Goal: Book appointment/travel/reservation

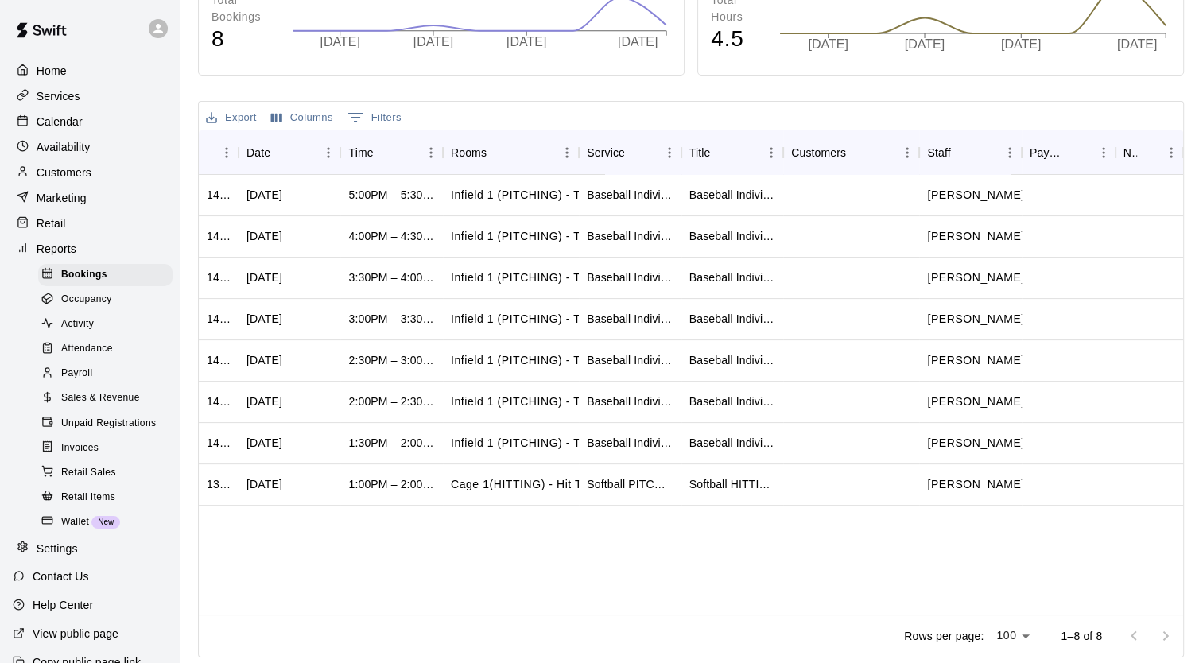
scroll to position [273, 0]
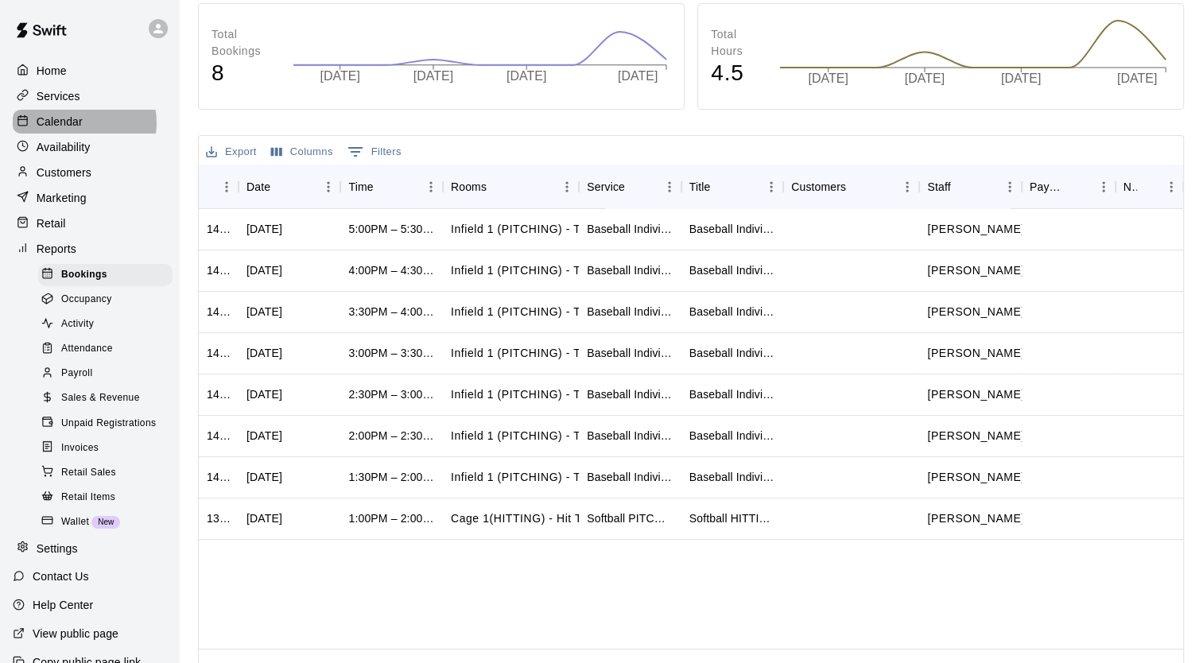
click at [80, 126] on p "Calendar" at bounding box center [60, 122] width 46 height 16
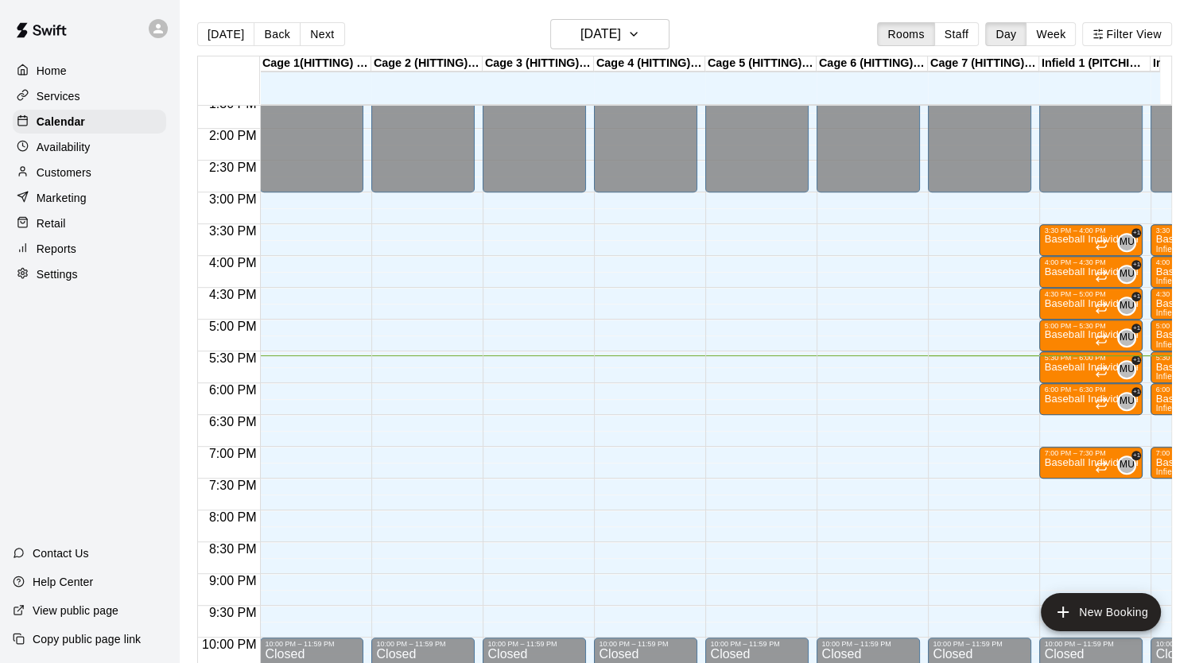
click at [537, 306] on div "12:00 AM – 3:00 PM Closed 10:00 PM – 11:59 PM Closed" at bounding box center [534, 1] width 103 height 1526
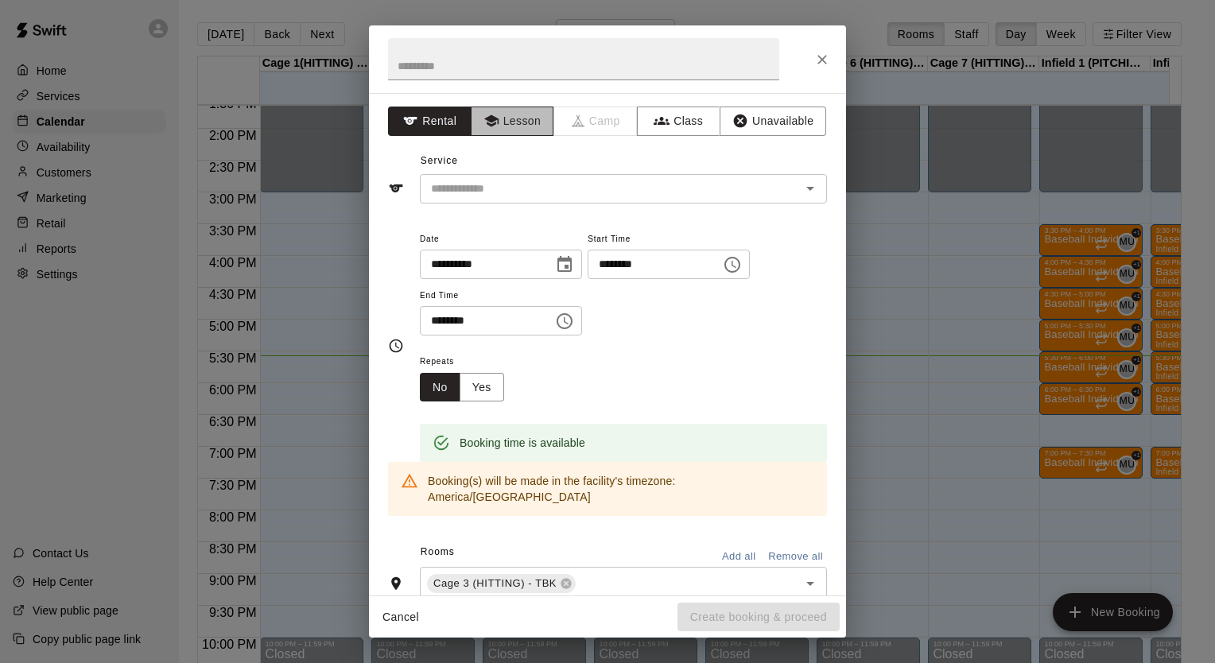
click at [509, 119] on button "Lesson" at bounding box center [512, 121] width 83 height 29
click at [567, 64] on input "text" at bounding box center [583, 59] width 391 height 42
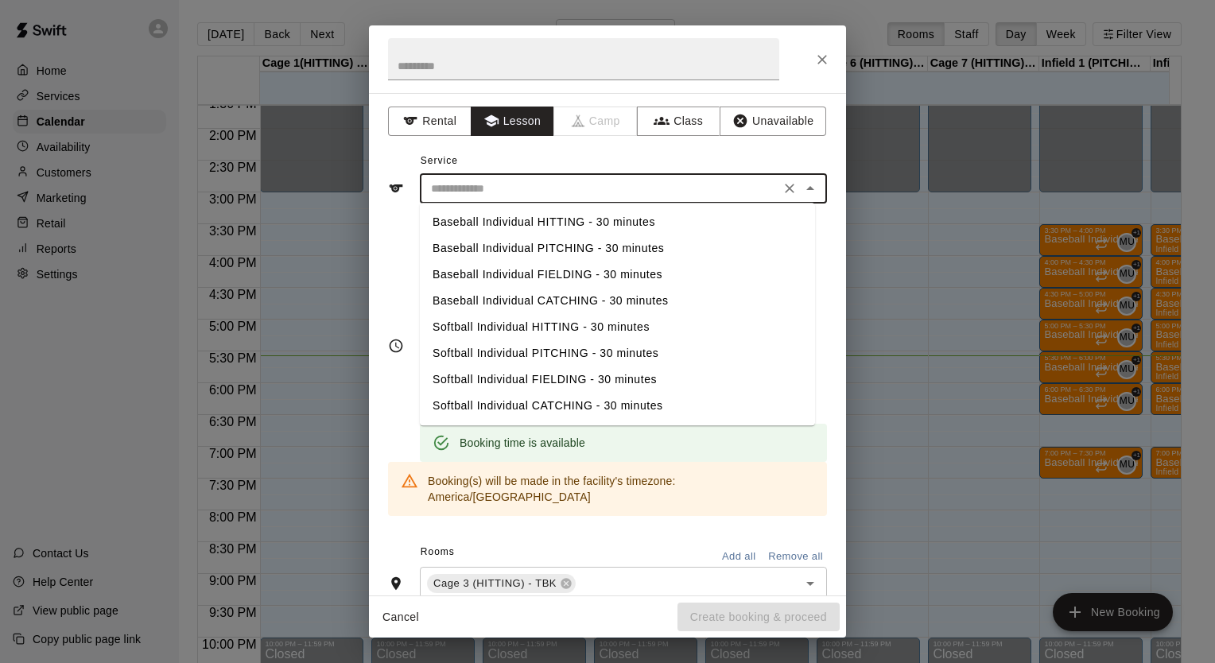
click at [504, 187] on input "text" at bounding box center [600, 189] width 351 height 20
click at [534, 227] on li "Baseball Individual HITTING - 30 minutes" at bounding box center [617, 222] width 395 height 26
type input "**********"
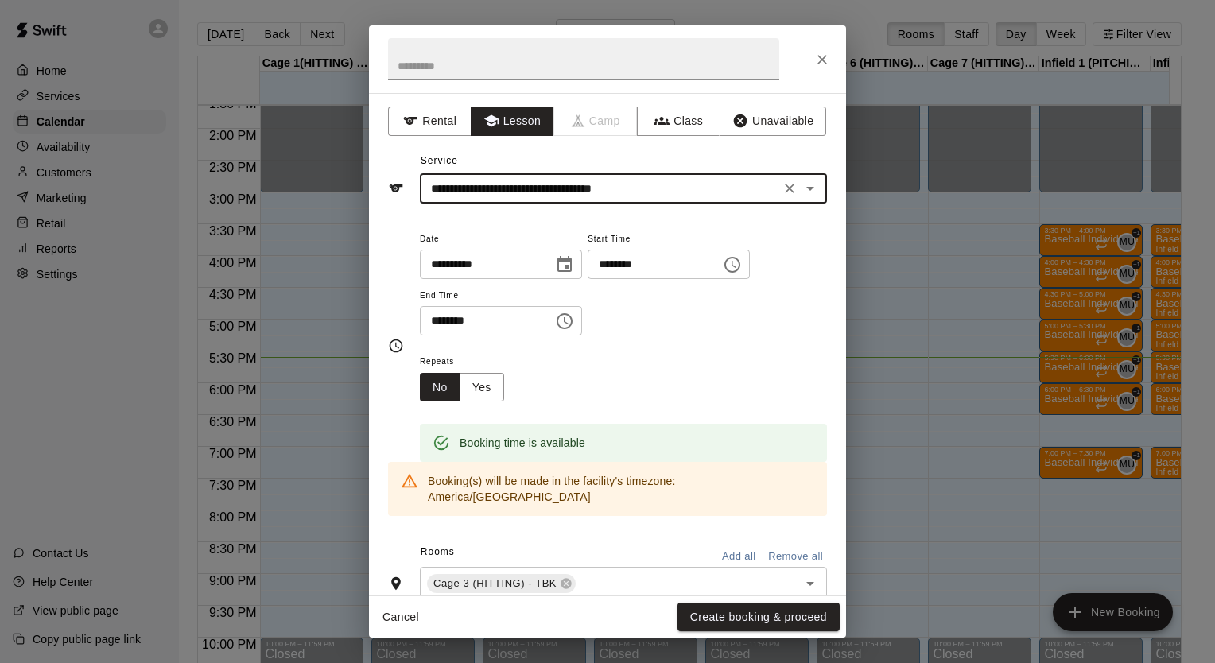
click at [740, 265] on icon "Choose time, selected time is 4:45 PM" at bounding box center [732, 265] width 16 height 16
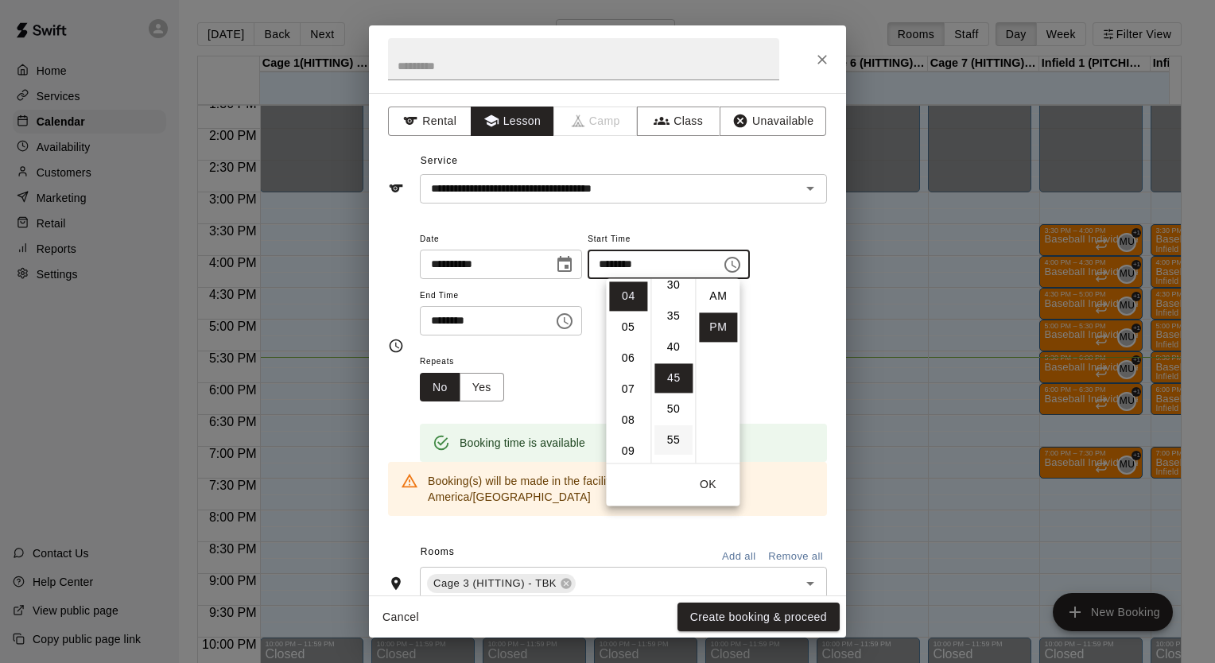
scroll to position [195, 0]
click at [671, 293] on li "30" at bounding box center [673, 287] width 38 height 29
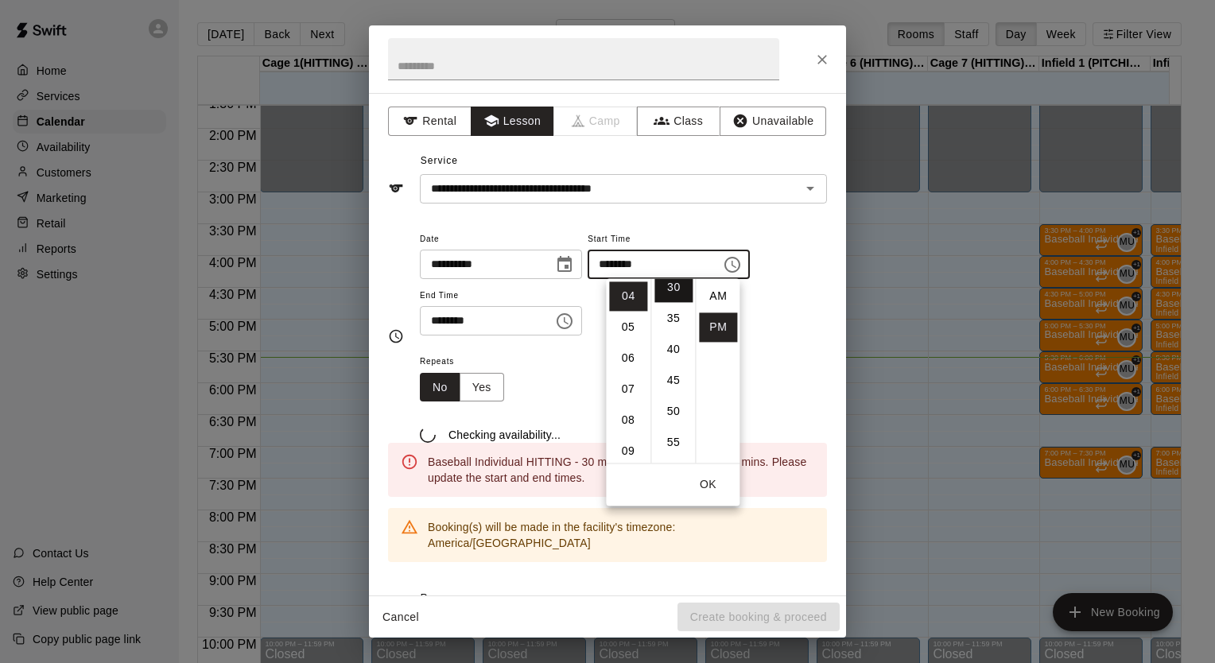
type input "********"
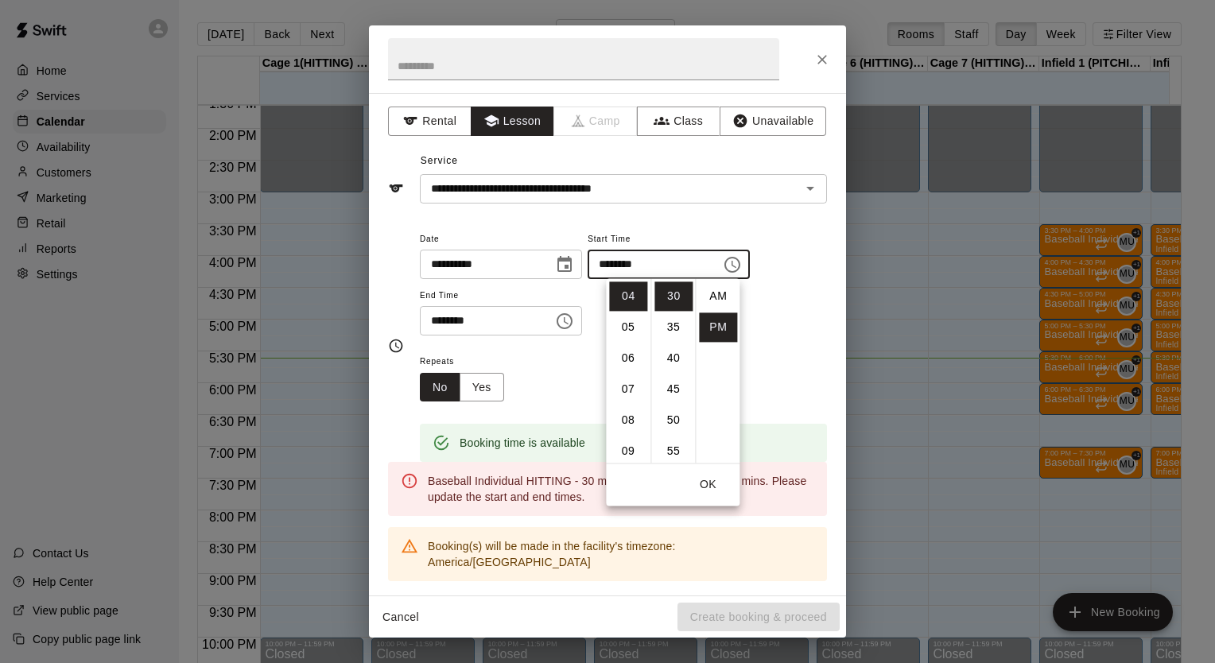
click at [564, 391] on div "Repeats No Yes" at bounding box center [623, 376] width 407 height 50
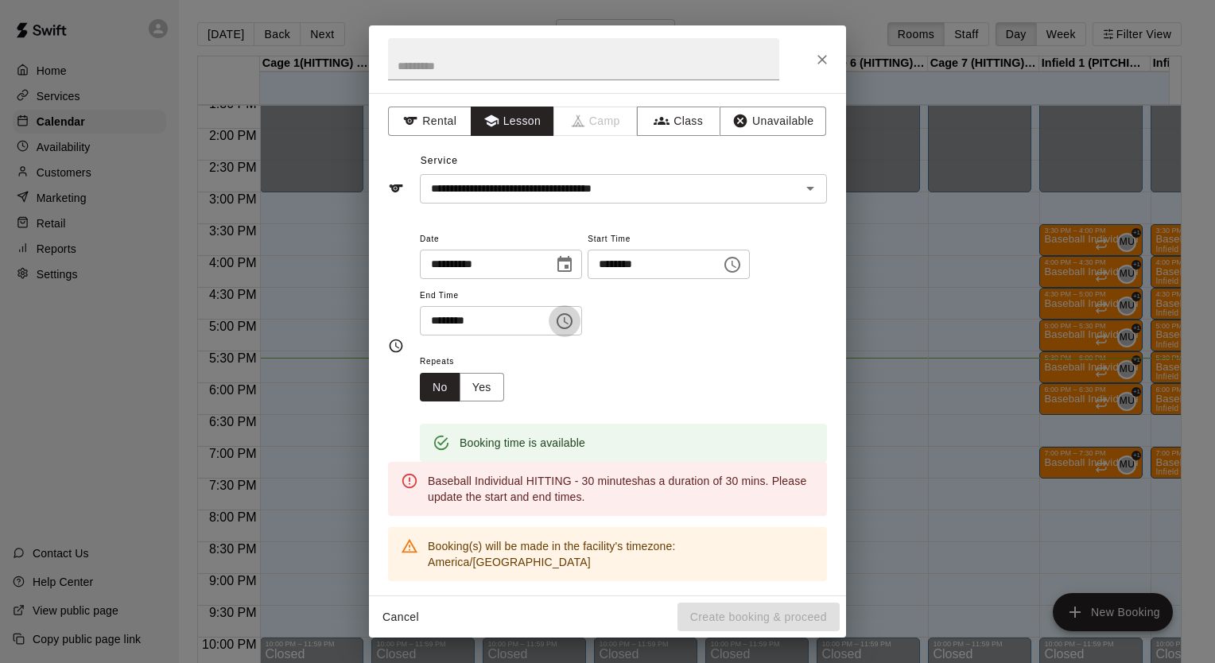
click at [574, 324] on icon "Choose time, selected time is 5:15 PM" at bounding box center [564, 321] width 19 height 19
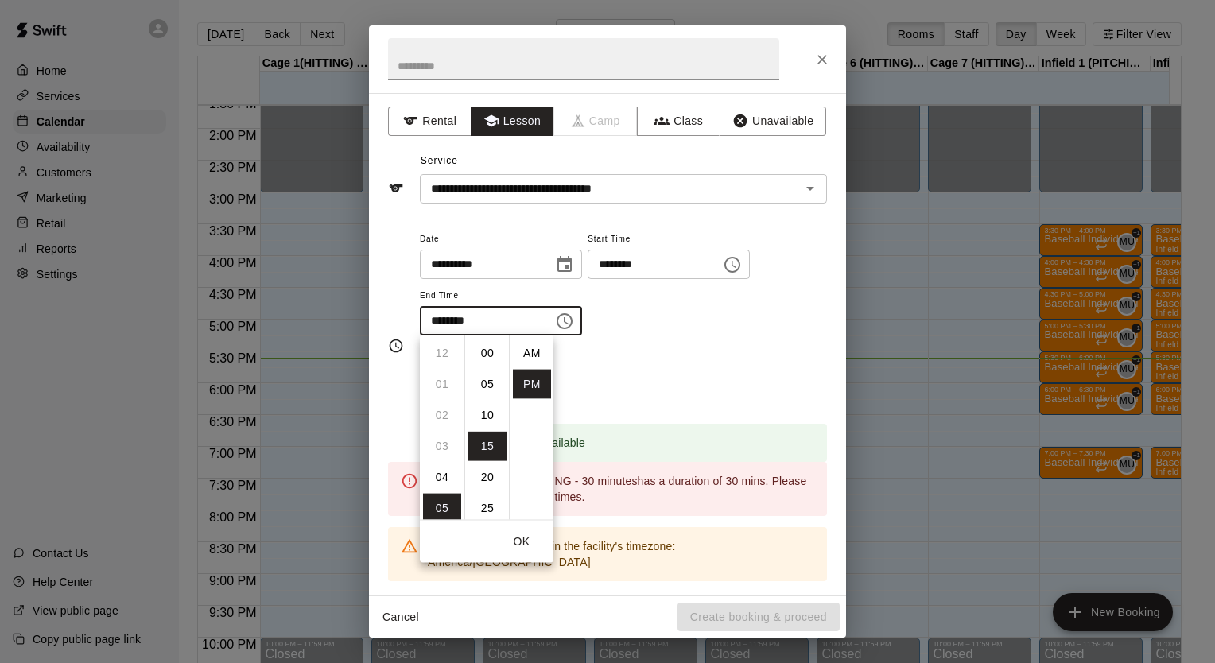
scroll to position [29, 0]
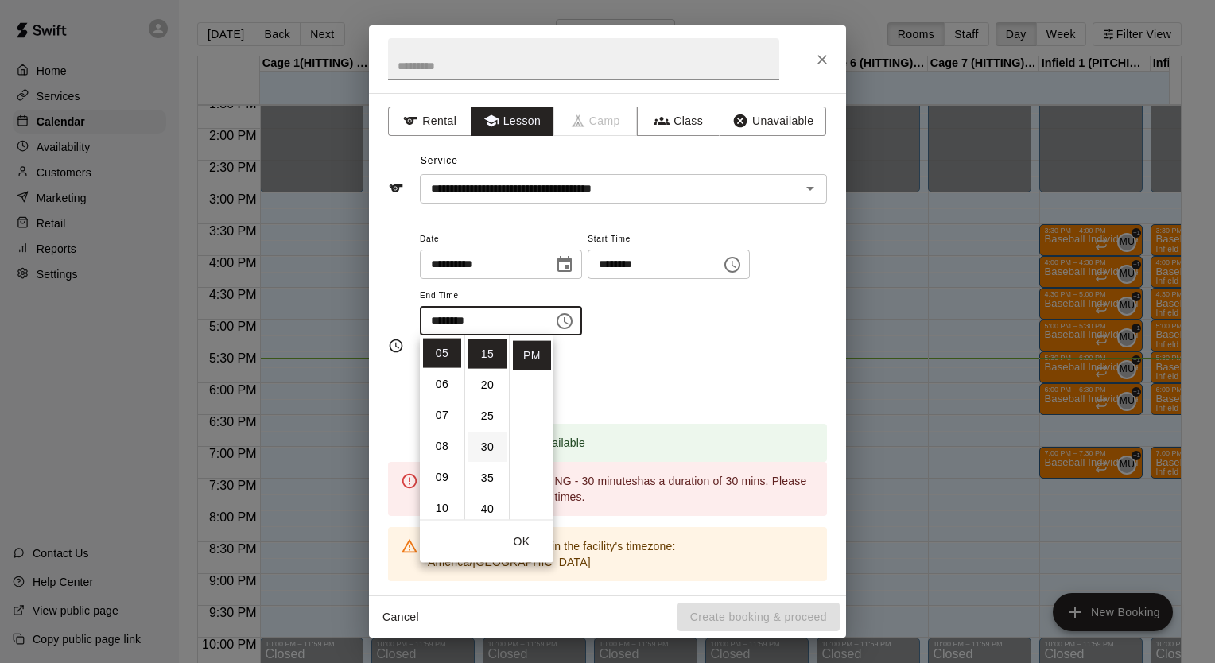
click at [481, 451] on li "30" at bounding box center [487, 447] width 38 height 29
click at [677, 316] on div "**********" at bounding box center [623, 282] width 407 height 107
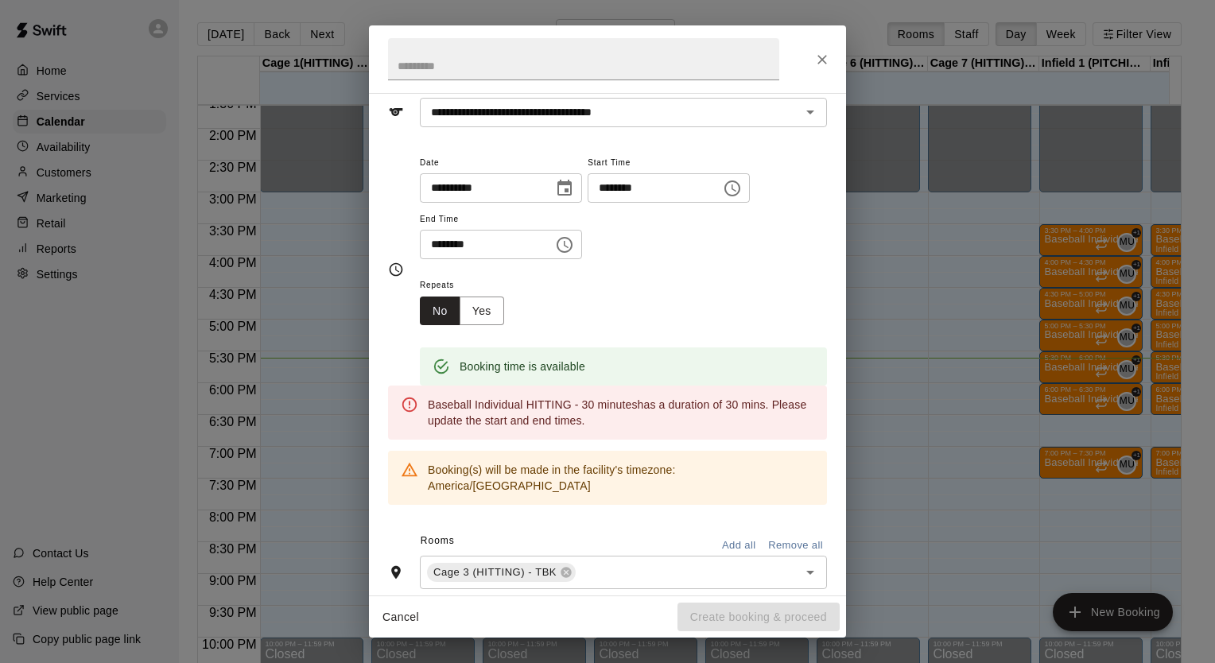
scroll to position [76, 0]
click at [574, 245] on icon "Choose time, selected time is 5:30 PM" at bounding box center [564, 244] width 19 height 19
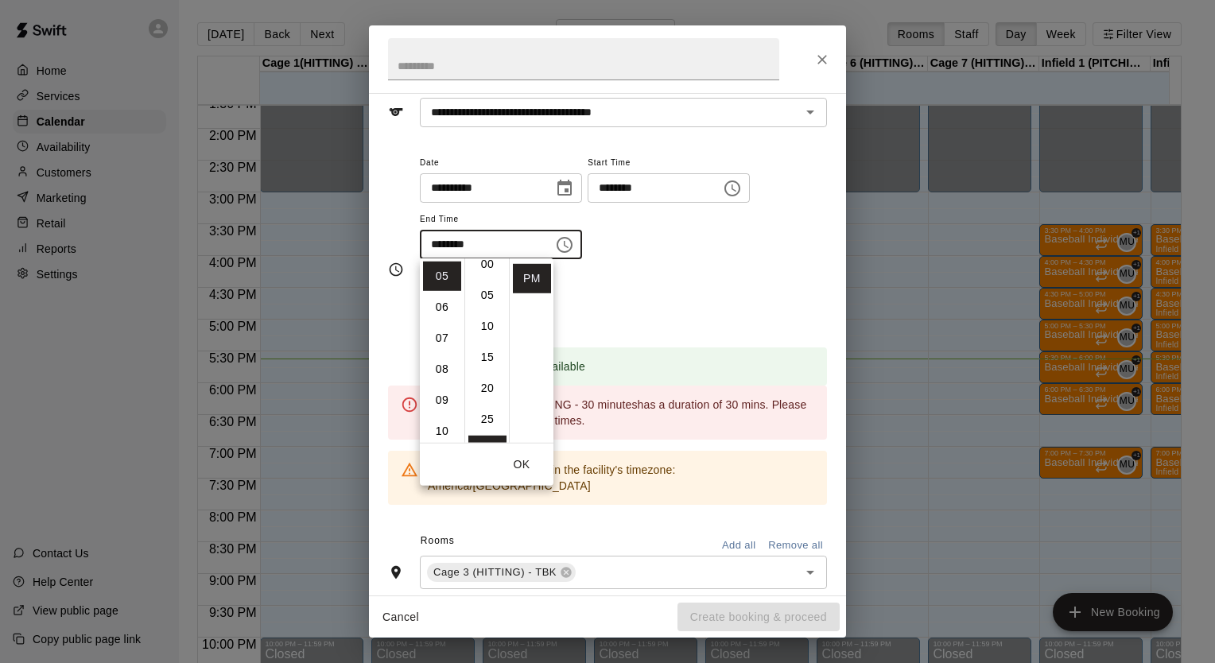
scroll to position [0, 0]
click at [491, 275] on li "00" at bounding box center [487, 276] width 38 height 29
type input "********"
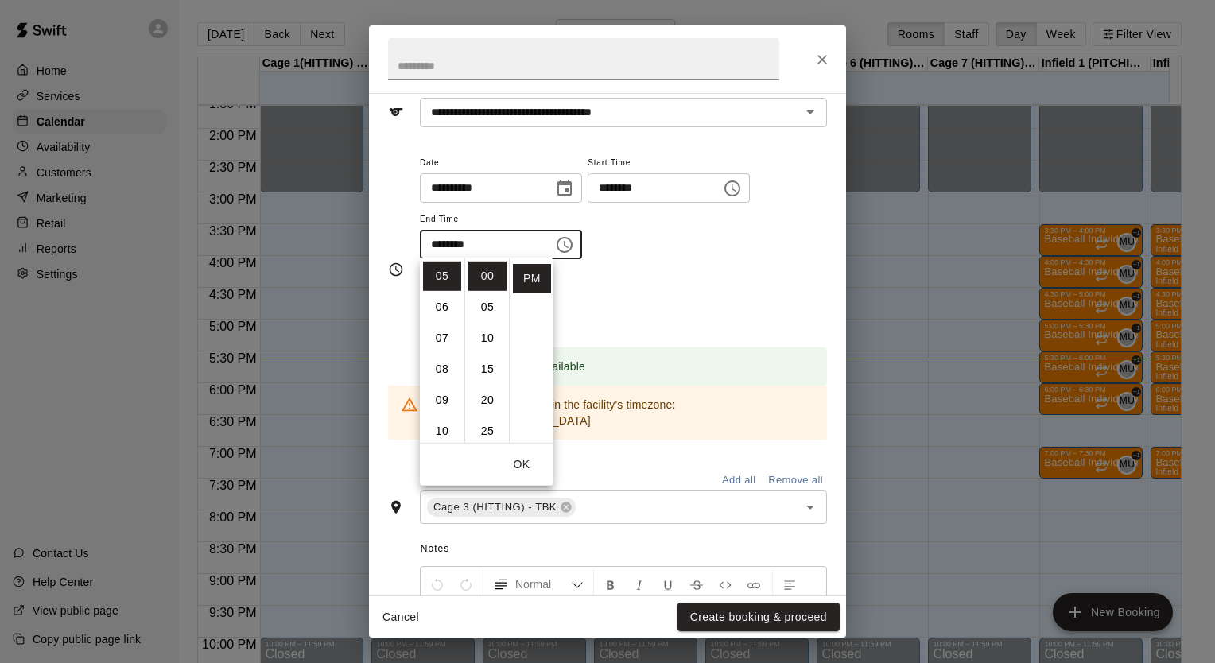
click at [660, 275] on div "Repeats No Yes" at bounding box center [623, 300] width 407 height 50
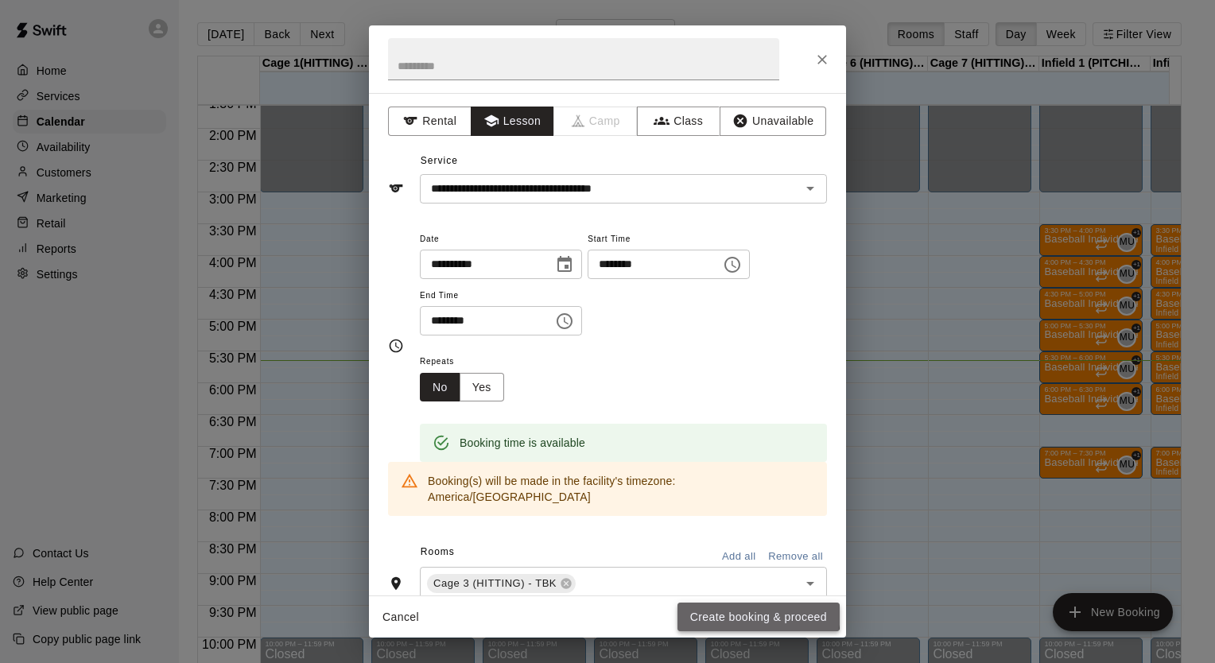
click at [708, 611] on button "Create booking & proceed" at bounding box center [758, 617] width 162 height 29
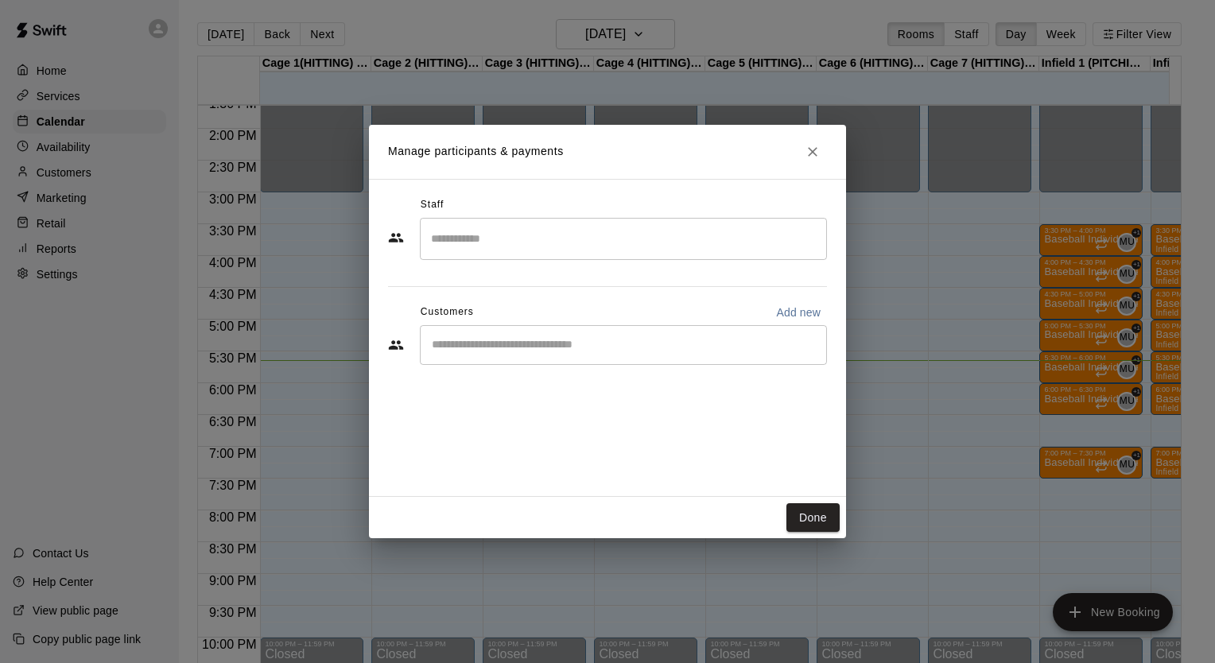
click at [579, 249] on input "Search staff" at bounding box center [623, 239] width 393 height 28
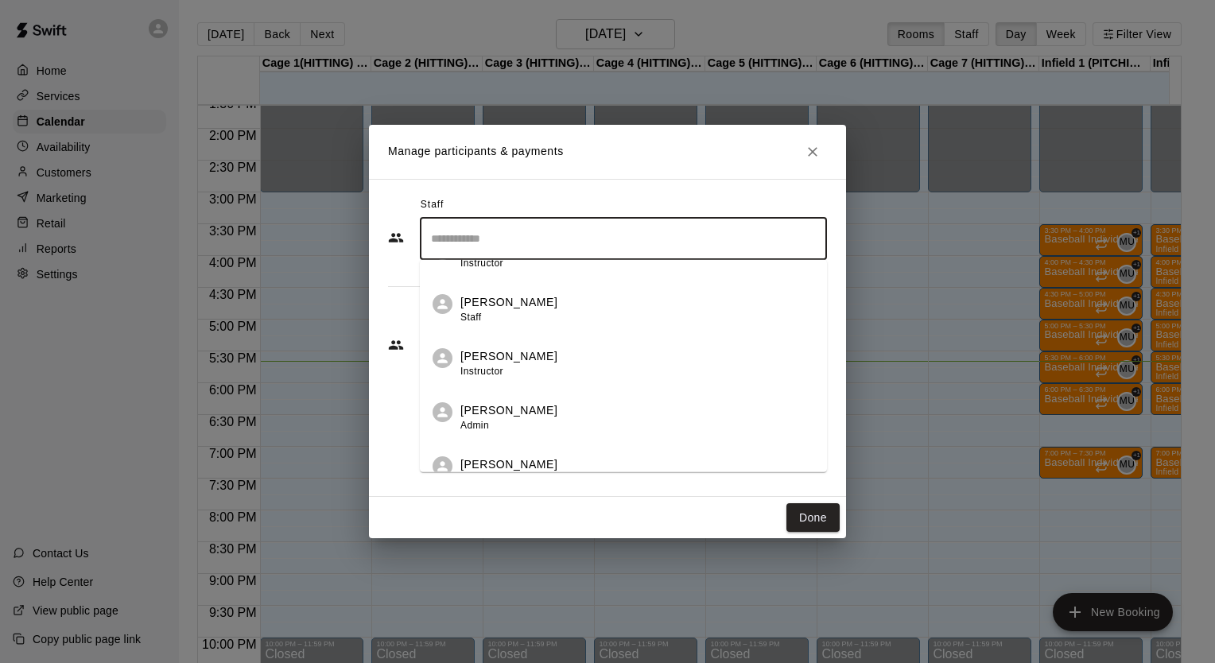
scroll to position [305, 0]
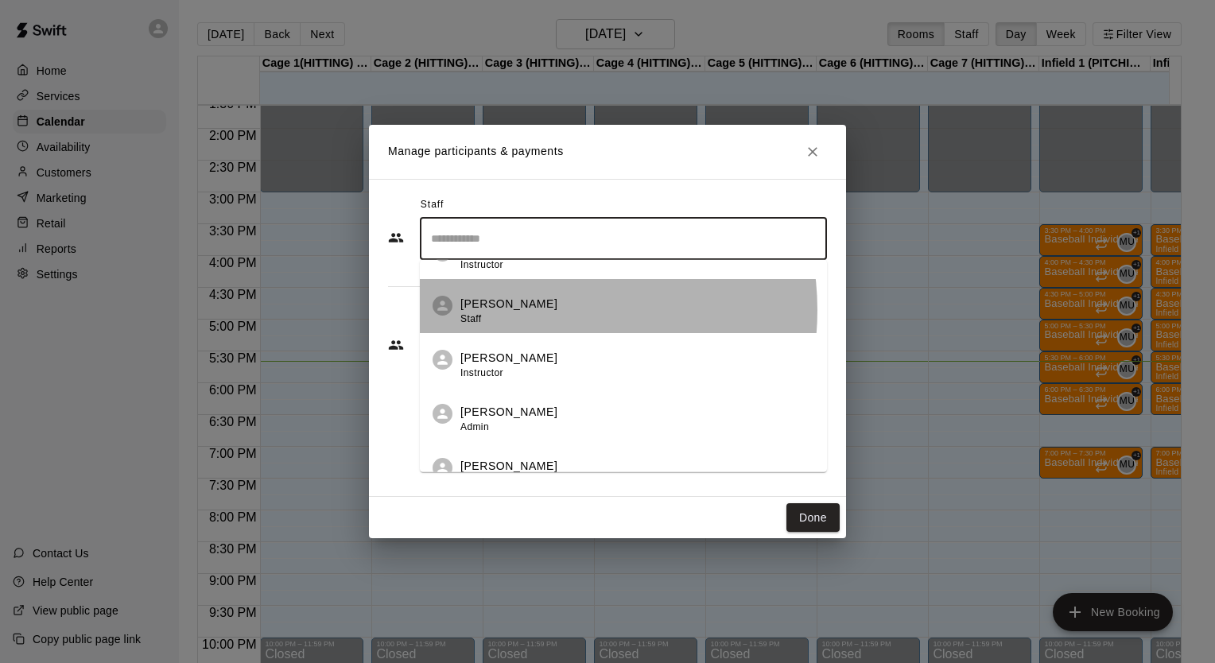
click at [534, 309] on p "[PERSON_NAME]" at bounding box center [508, 304] width 97 height 17
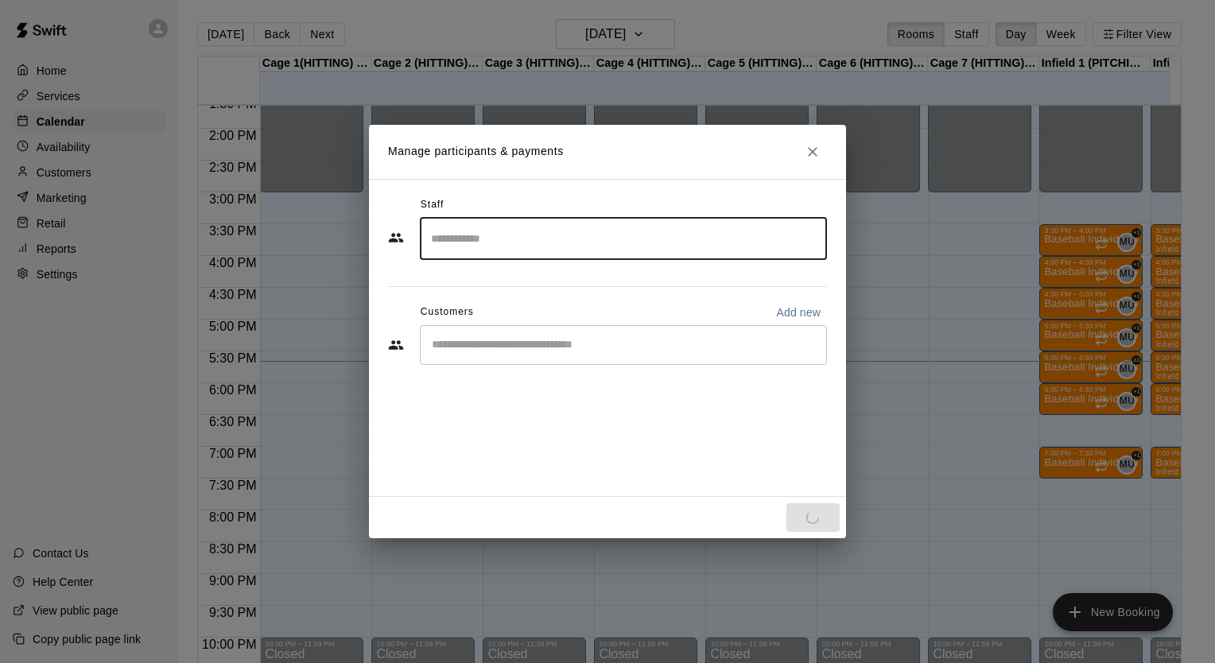
click at [525, 355] on div "Staff ​ Customers Add new ​" at bounding box center [607, 286] width 439 height 188
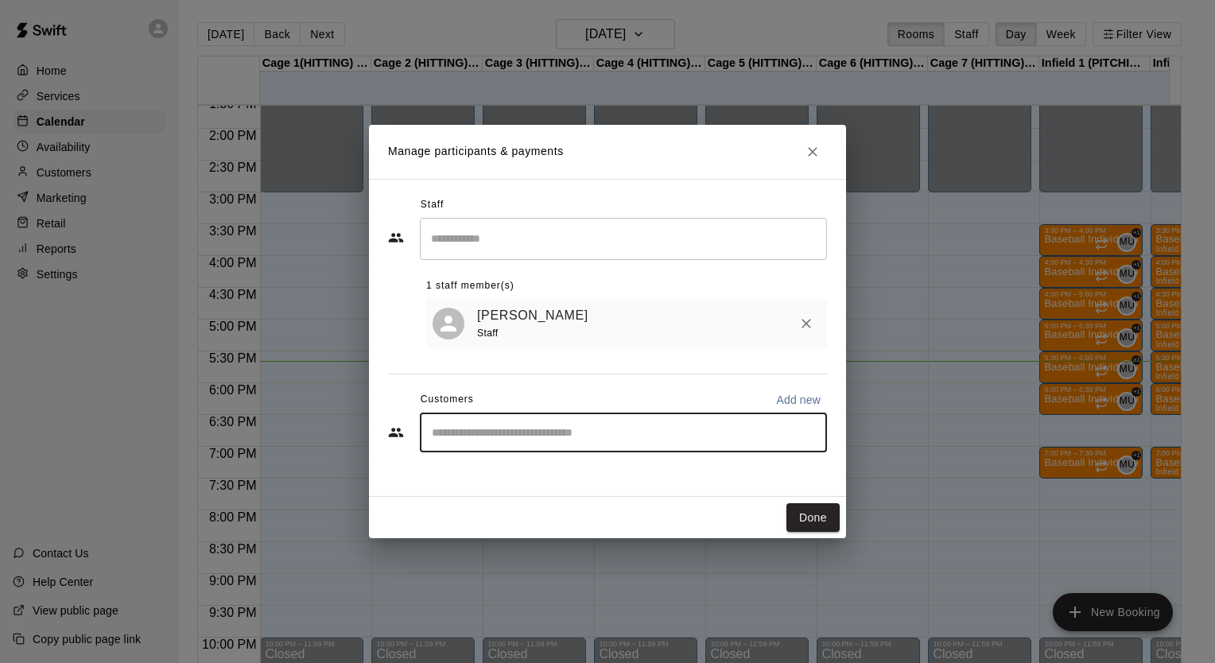
click at [484, 440] on input "Start typing to search customers..." at bounding box center [623, 433] width 393 height 16
type input "*****"
click at [811, 440] on icon "Clear" at bounding box center [810, 433] width 16 height 16
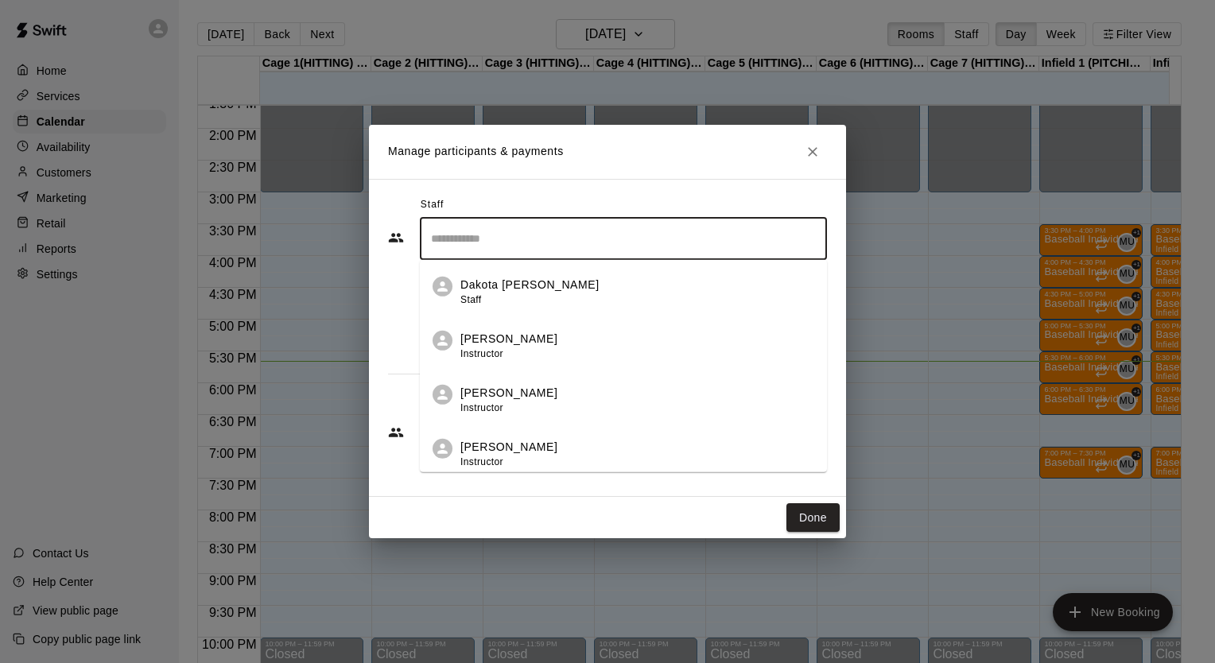
click at [611, 245] on input "Search staff" at bounding box center [623, 239] width 393 height 28
click at [615, 241] on input "Search staff" at bounding box center [623, 239] width 393 height 28
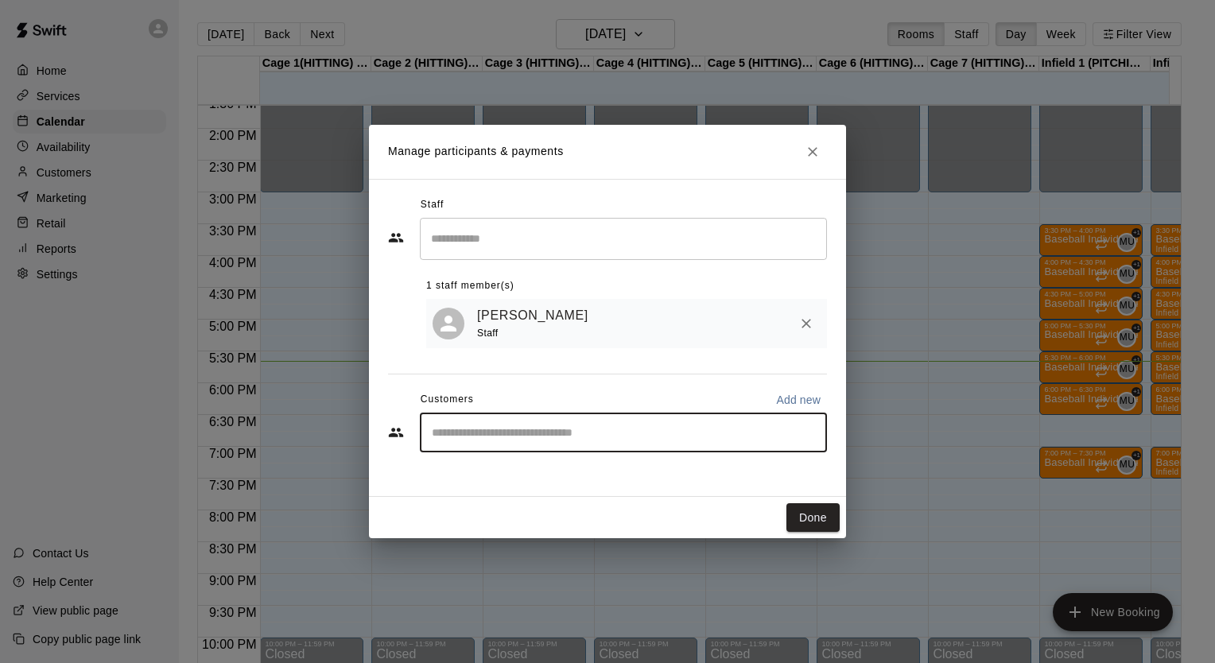
click at [592, 429] on input "Start typing to search customers..." at bounding box center [623, 433] width 393 height 16
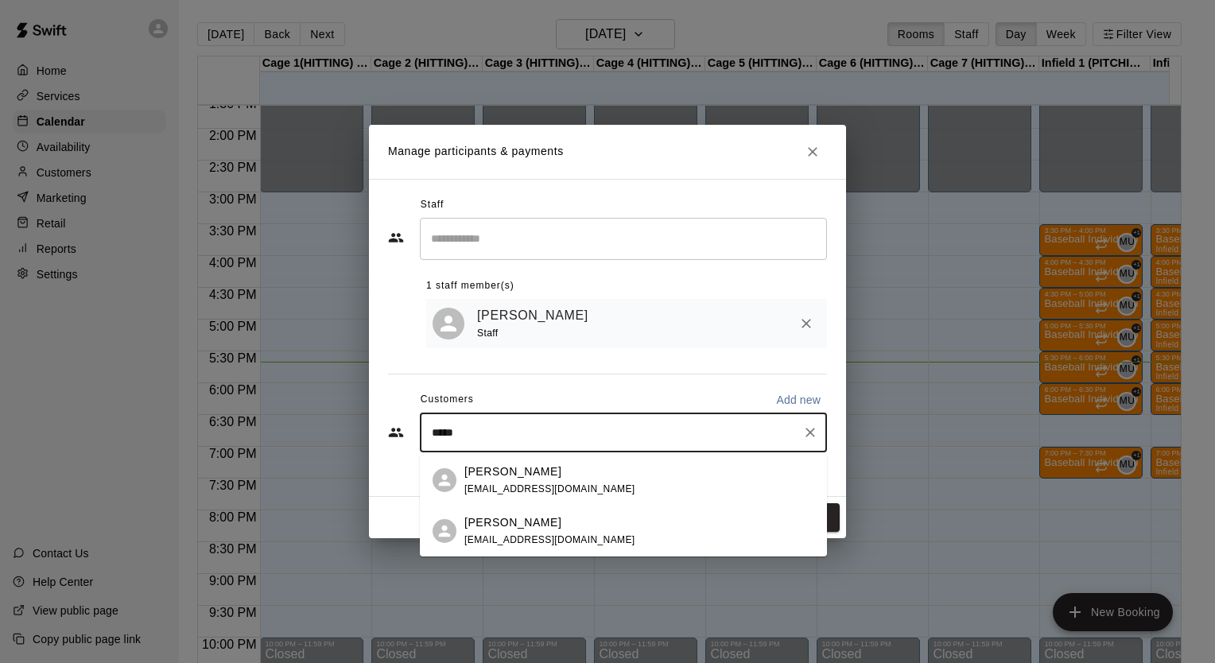
type input "*****"
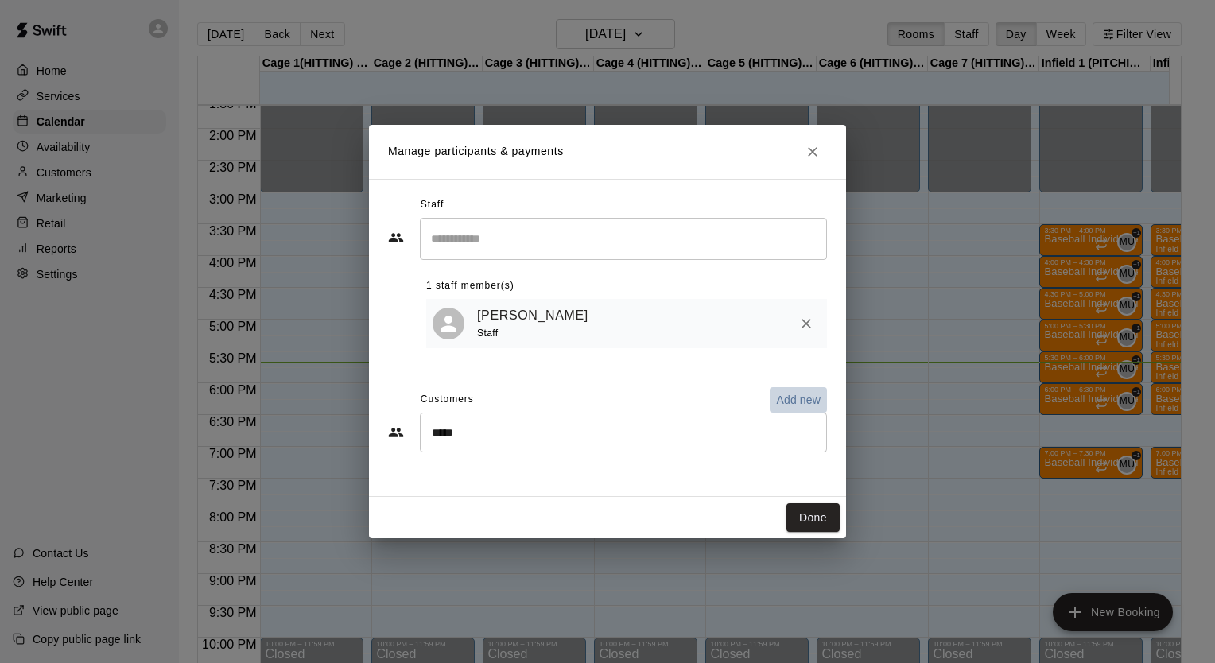
click at [803, 401] on p "Add new" at bounding box center [798, 400] width 45 height 16
select select "**"
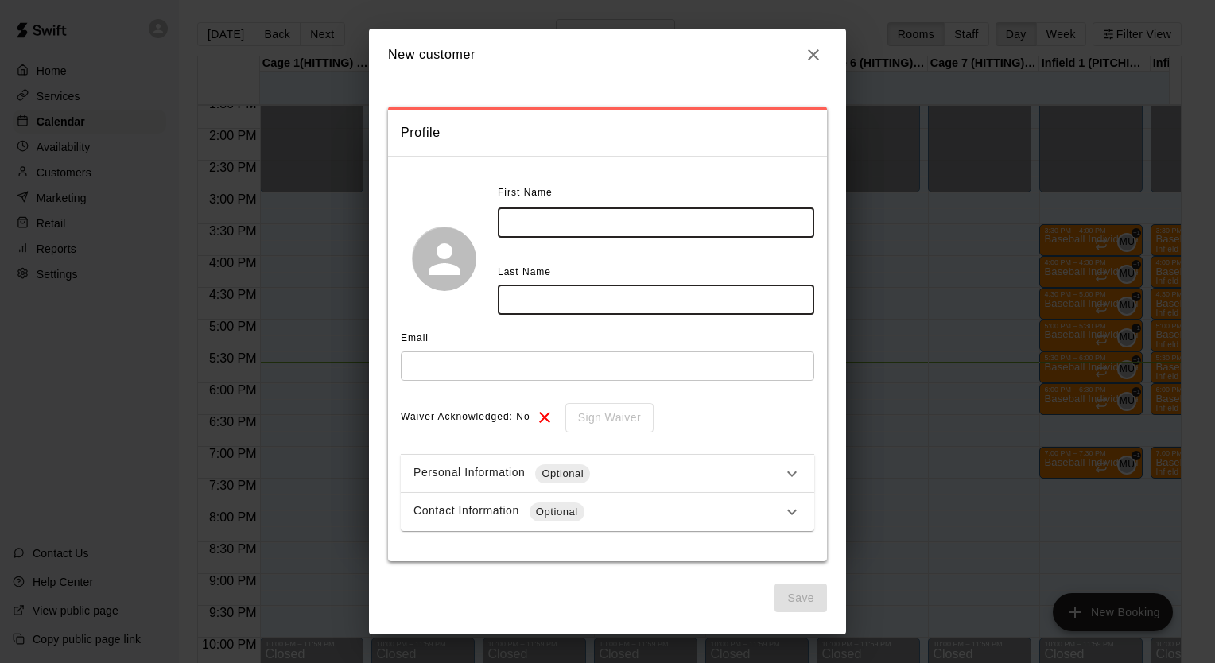
click at [609, 220] on input "text" at bounding box center [656, 222] width 316 height 29
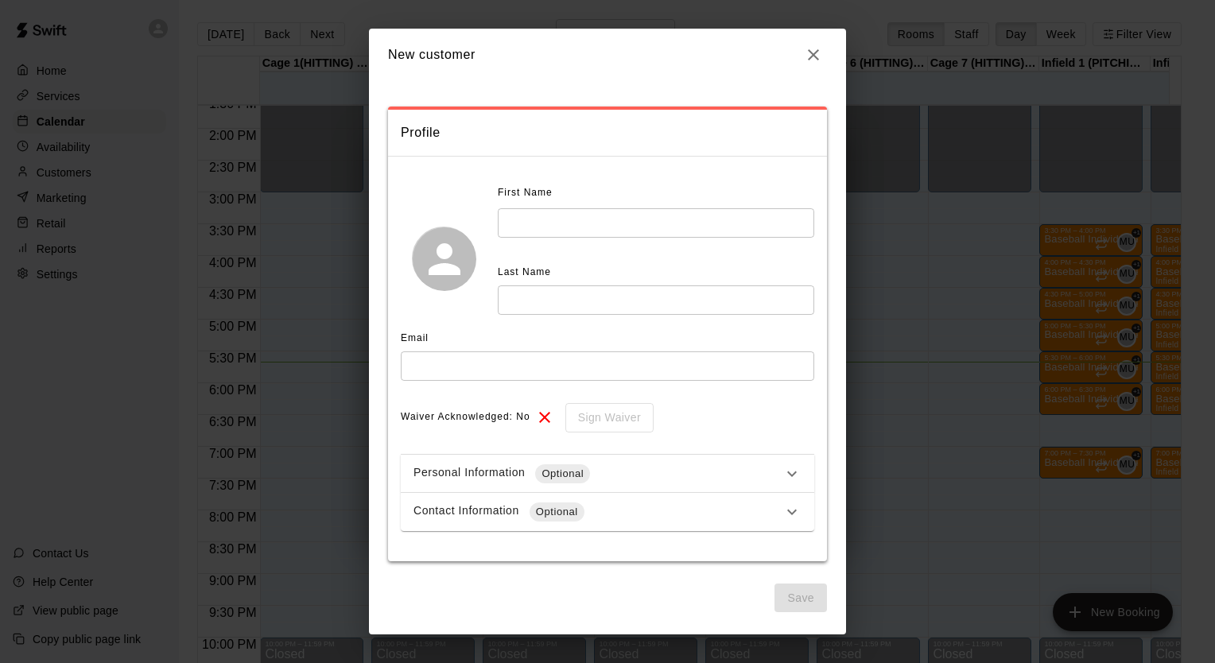
click at [756, 479] on div "Personal Information Optional" at bounding box center [597, 473] width 369 height 19
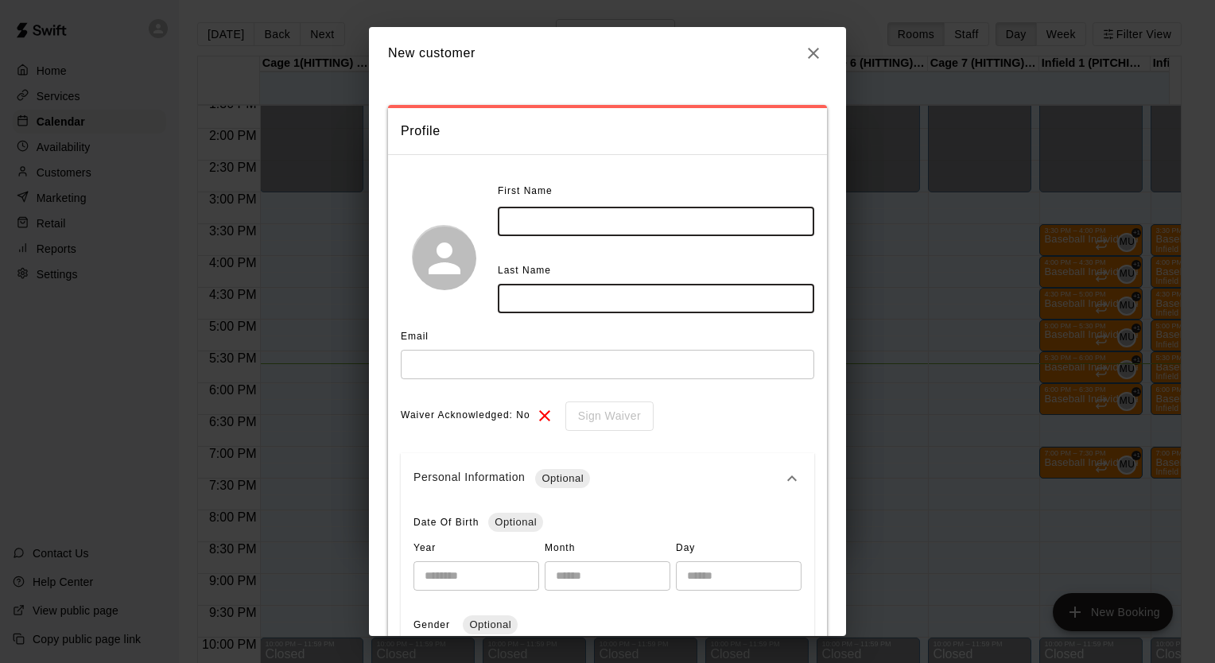
click at [671, 213] on input "text" at bounding box center [656, 221] width 316 height 29
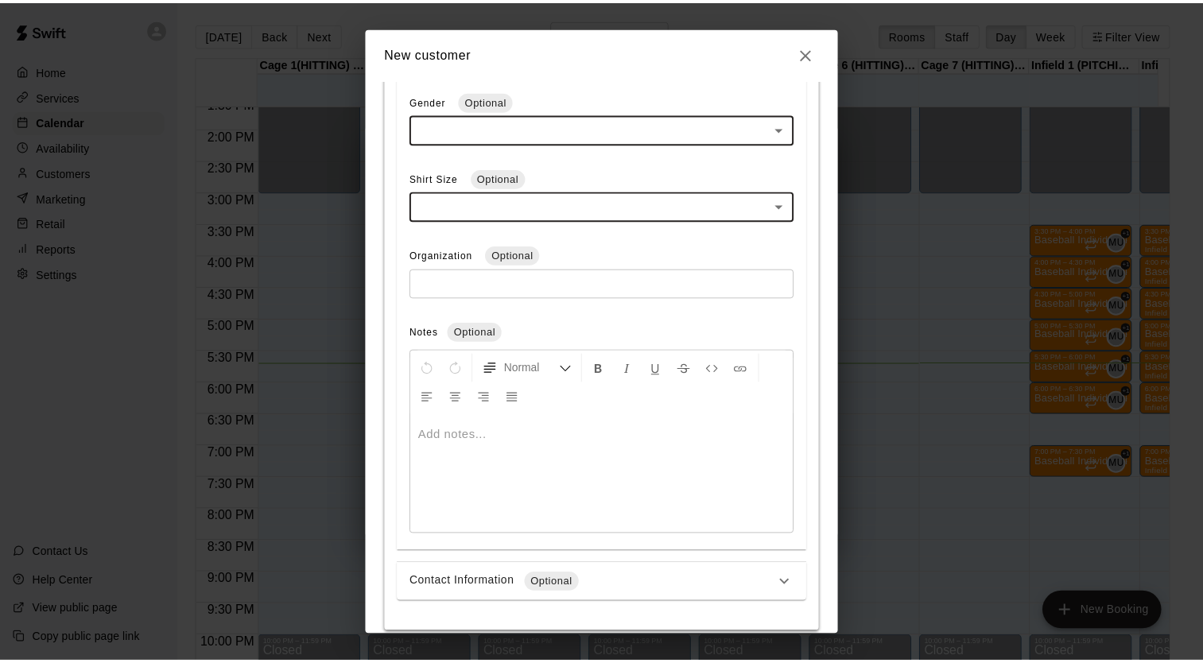
scroll to position [593, 0]
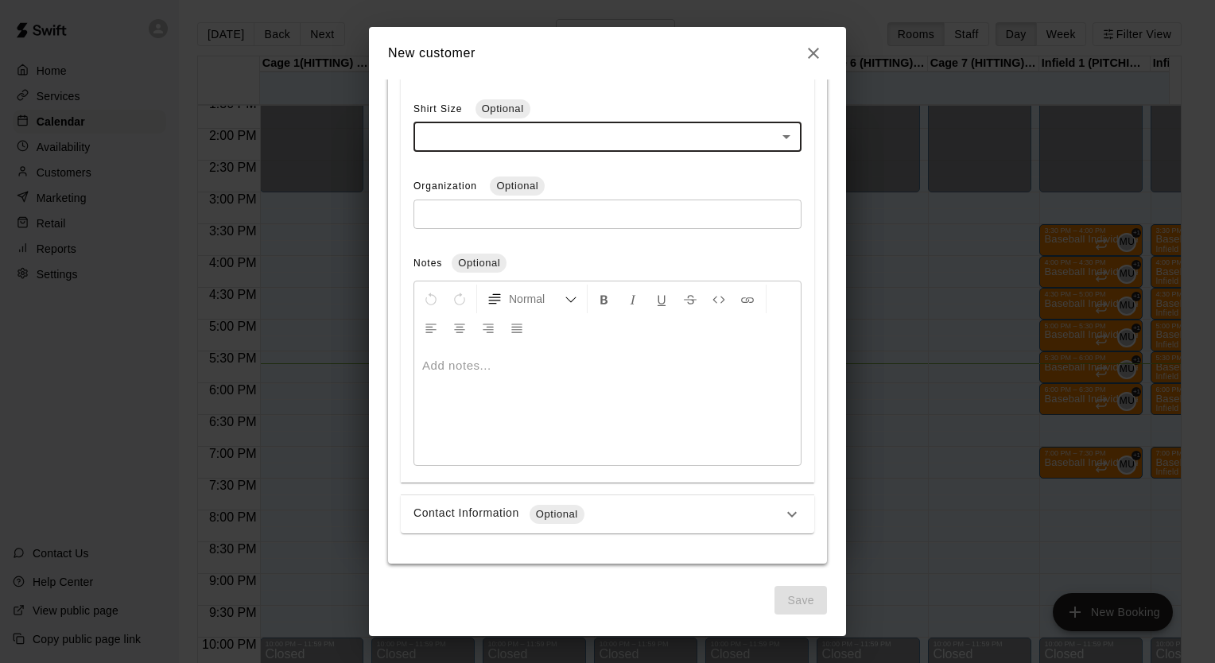
click at [813, 49] on icon "button" at bounding box center [813, 53] width 19 height 19
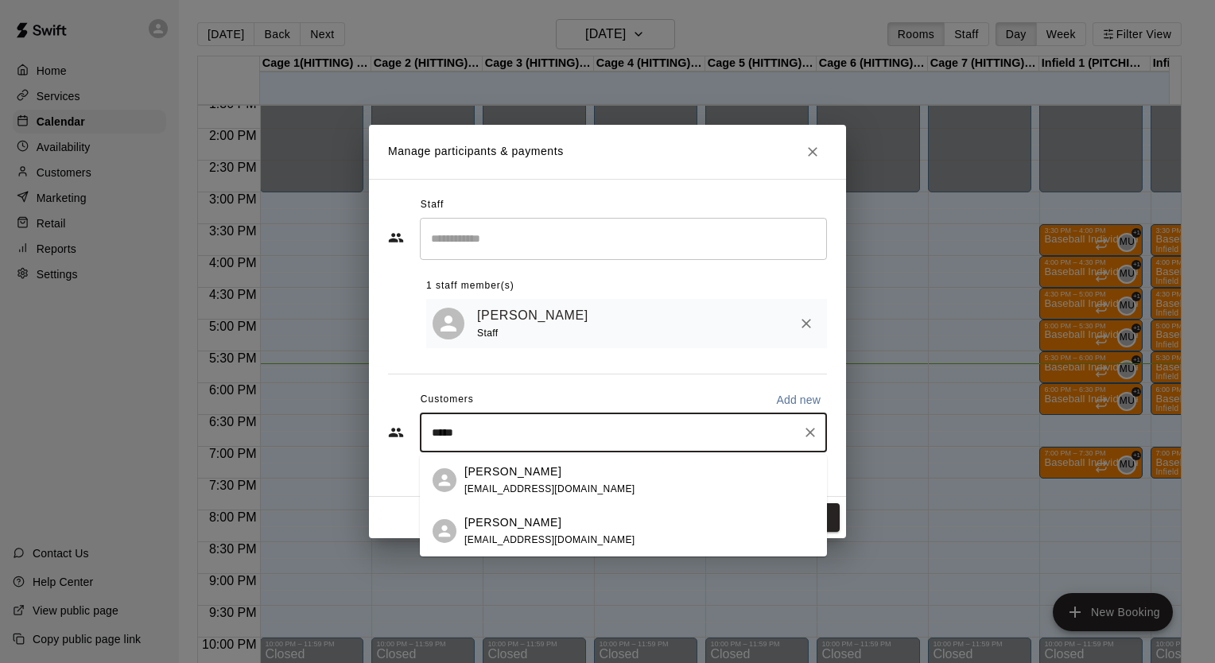
click at [676, 432] on input "*****" at bounding box center [611, 433] width 369 height 16
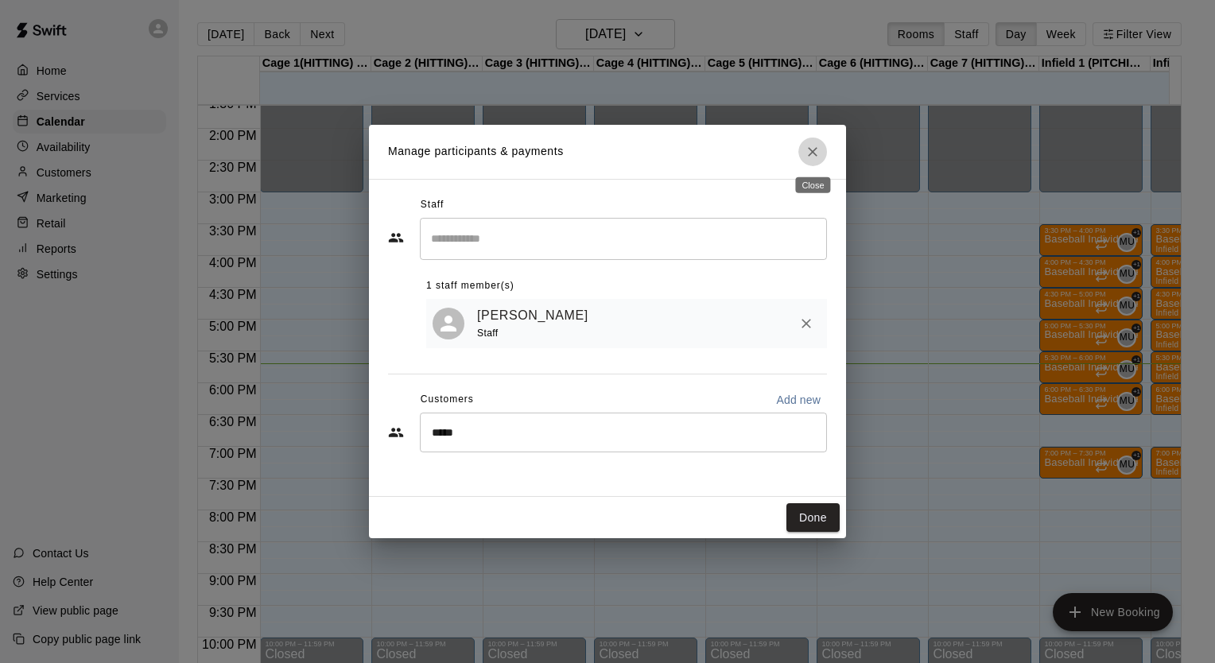
click at [814, 159] on icon "Close" at bounding box center [813, 152] width 16 height 16
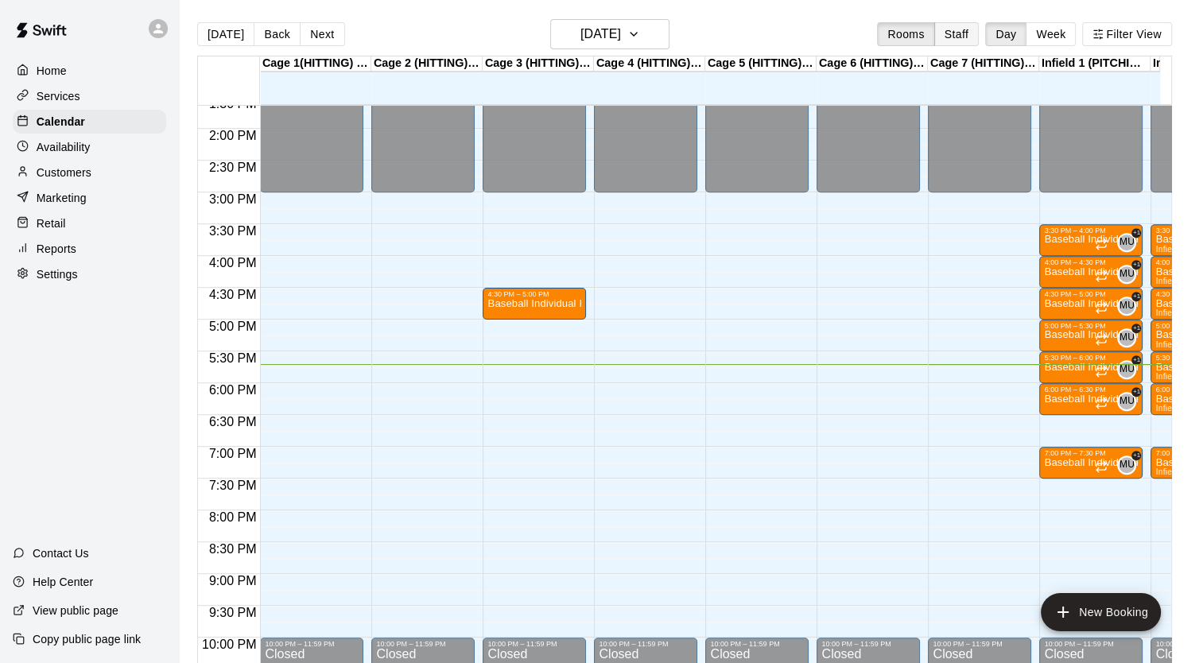
click at [979, 33] on button "Staff" at bounding box center [956, 34] width 45 height 24
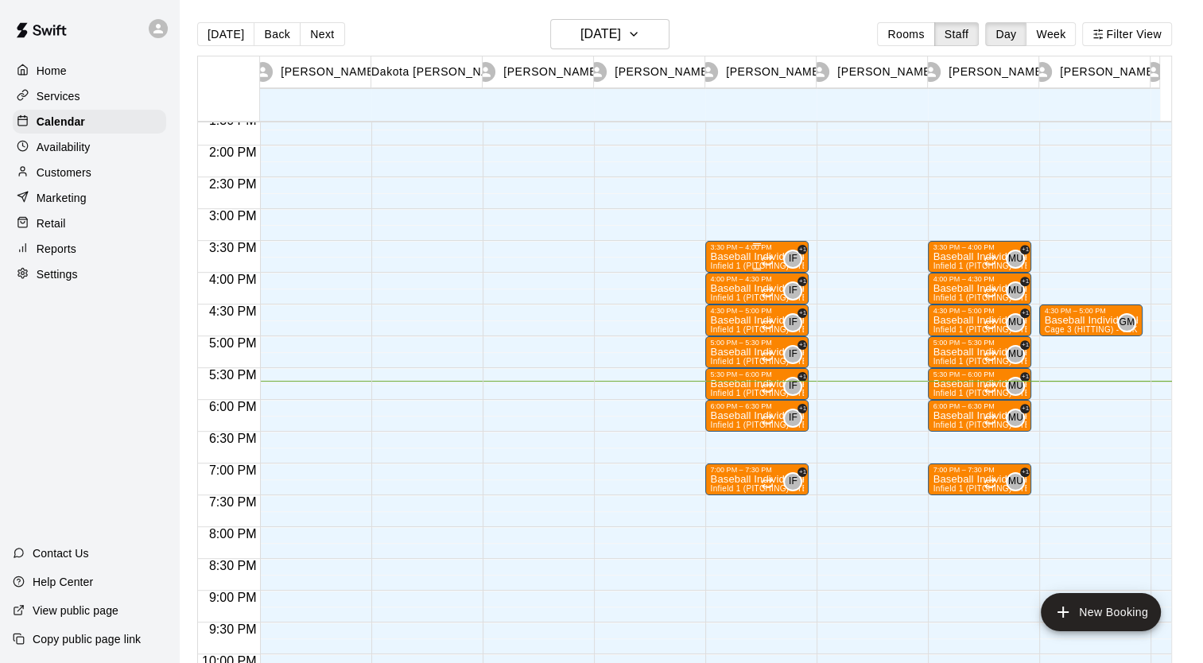
click at [758, 257] on p "Baseball Individual PITCHING - 30 minutes" at bounding box center [757, 257] width 94 height 0
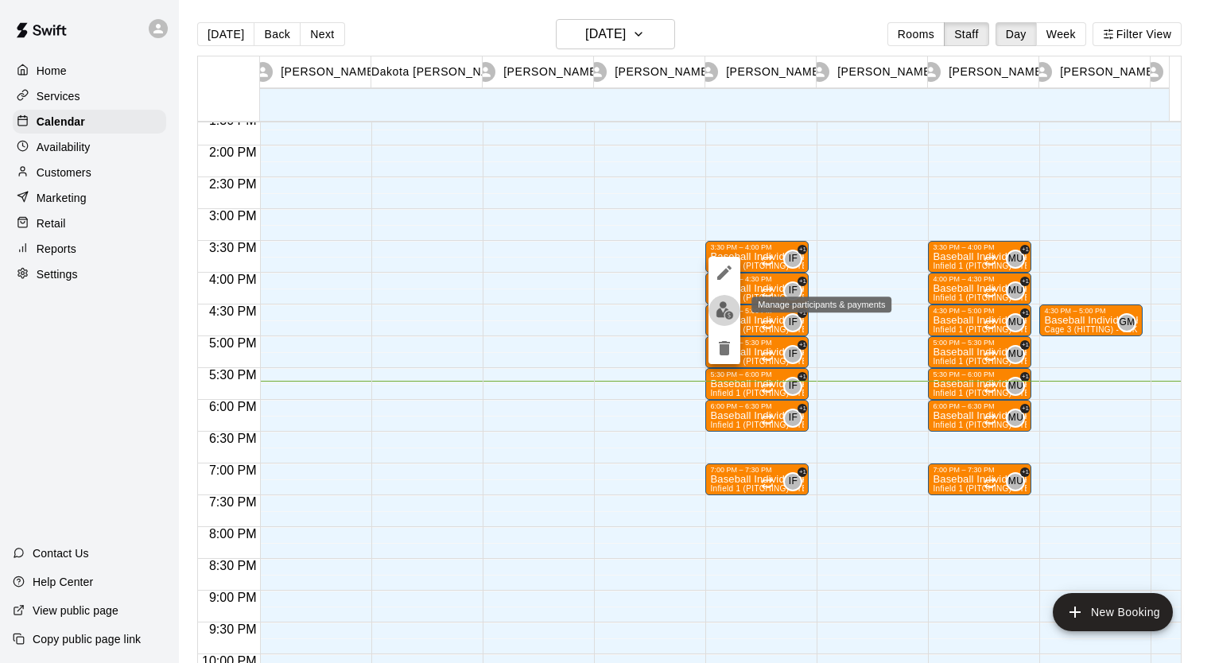
click at [719, 306] on img "edit" at bounding box center [725, 310] width 18 height 18
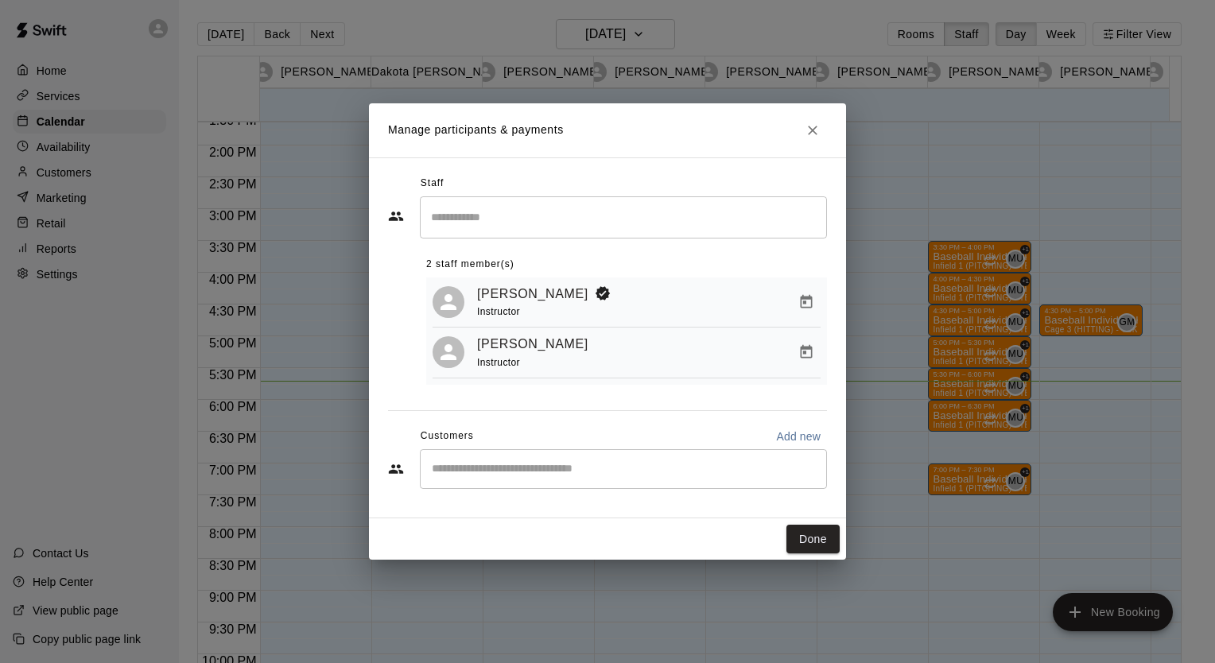
click at [560, 456] on div "​" at bounding box center [623, 469] width 407 height 40
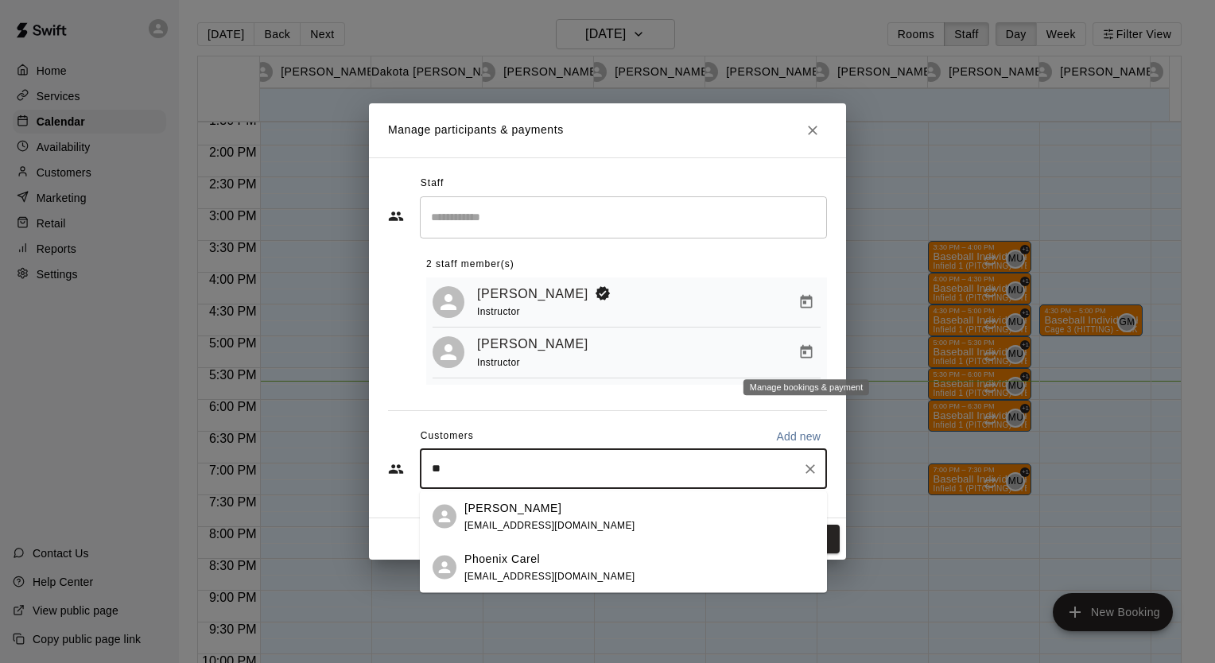
type input "**"
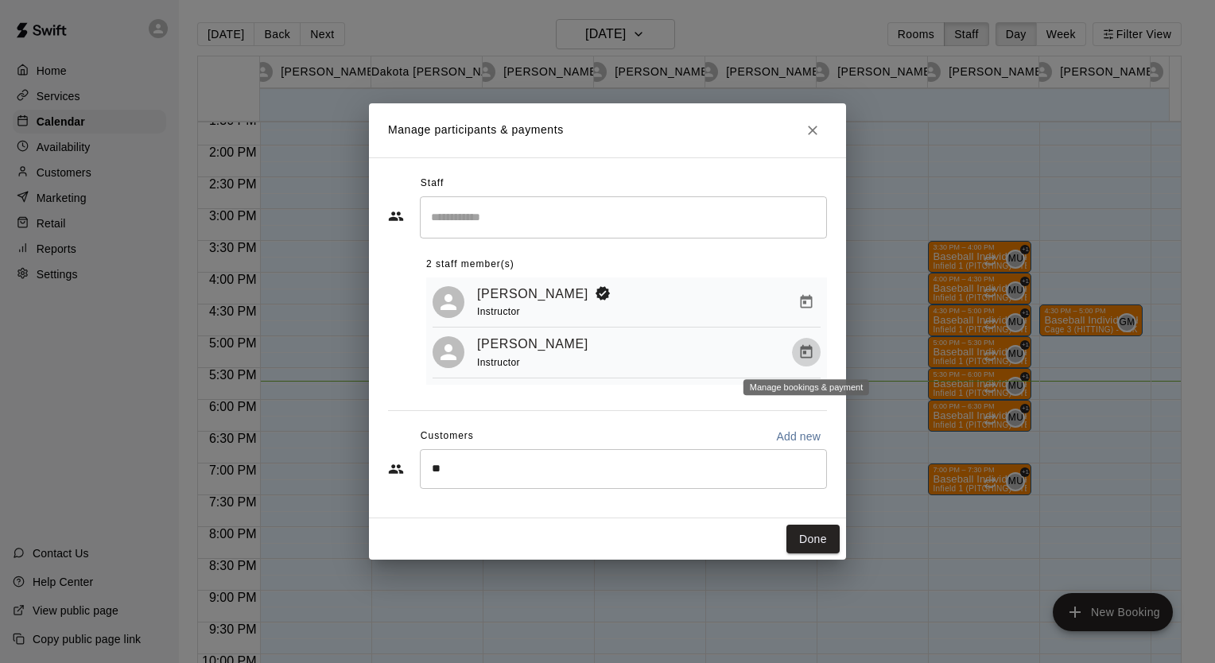
click at [808, 345] on icon "Manage bookings & payment" at bounding box center [806, 352] width 16 height 16
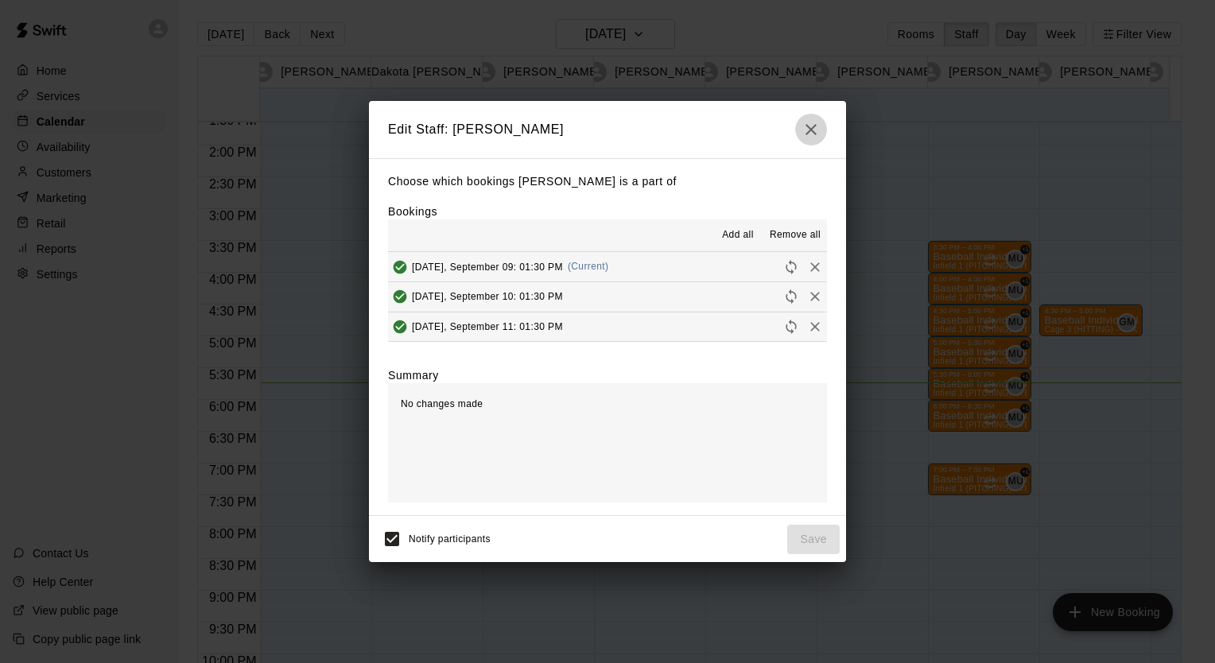
click at [816, 128] on icon "button" at bounding box center [810, 129] width 19 height 19
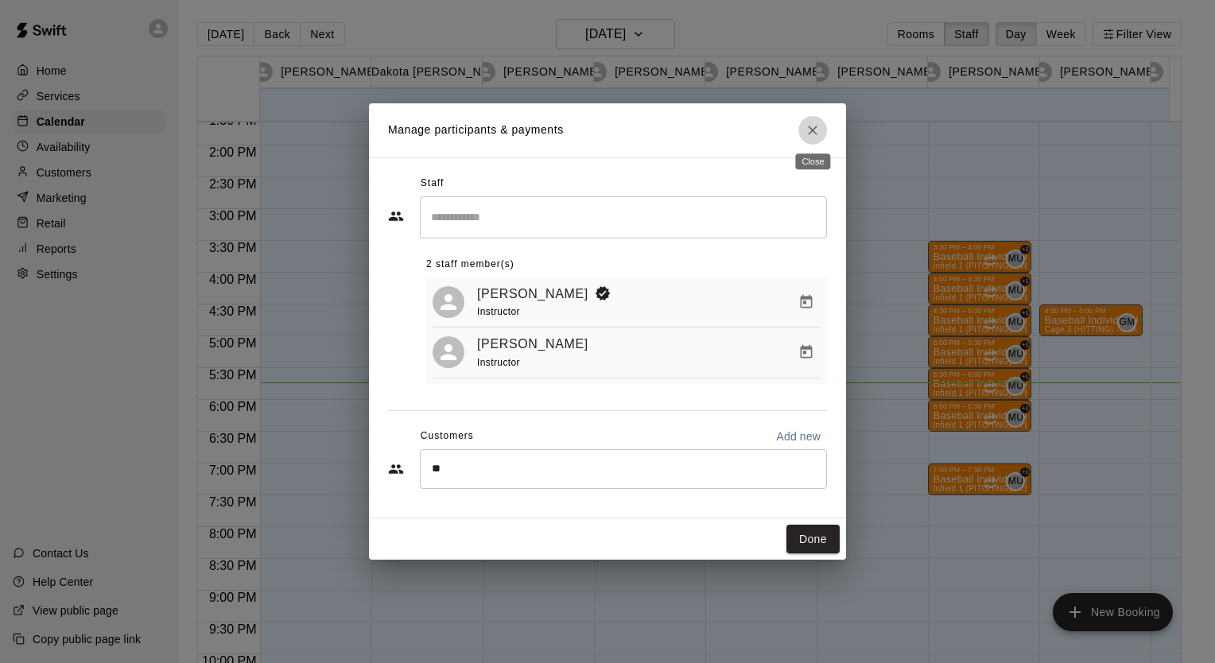
click at [813, 130] on icon "Close" at bounding box center [813, 130] width 16 height 16
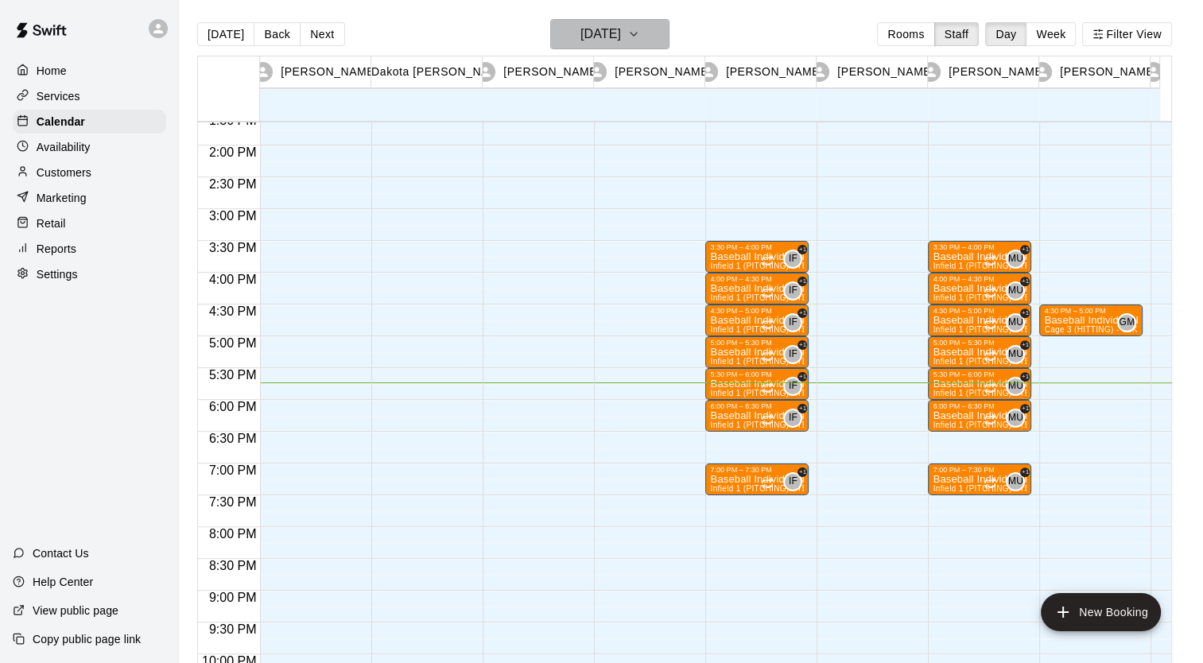
click at [640, 32] on icon "button" at bounding box center [633, 34] width 13 height 19
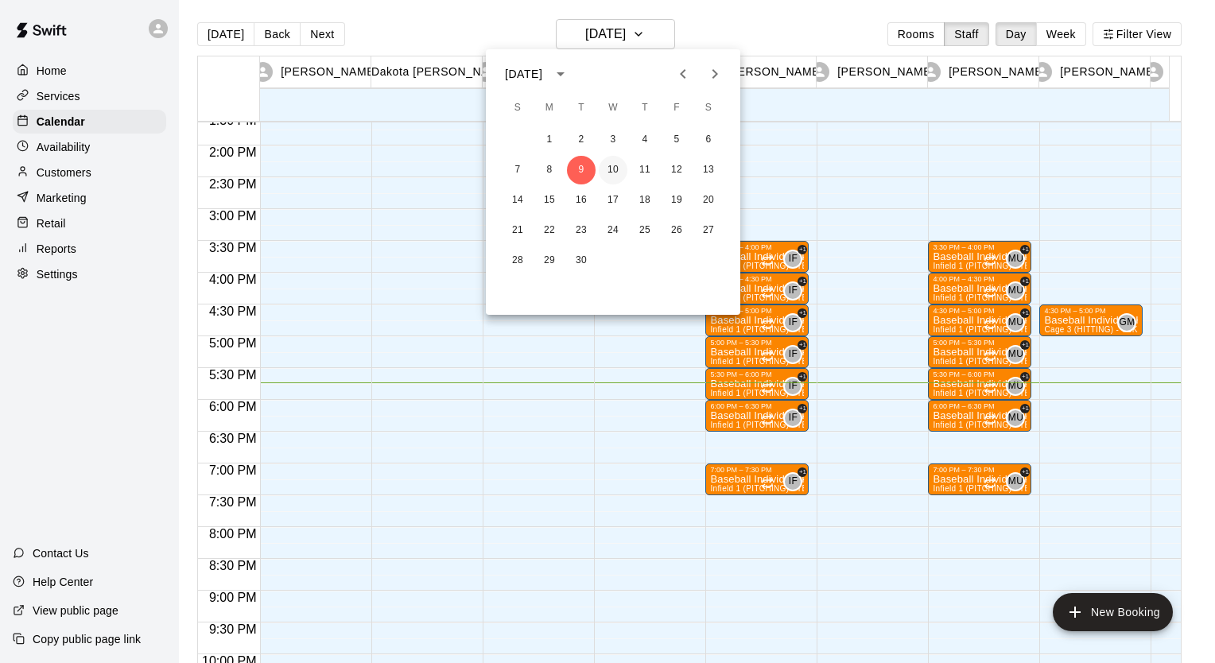
click at [614, 173] on button "10" at bounding box center [613, 170] width 29 height 29
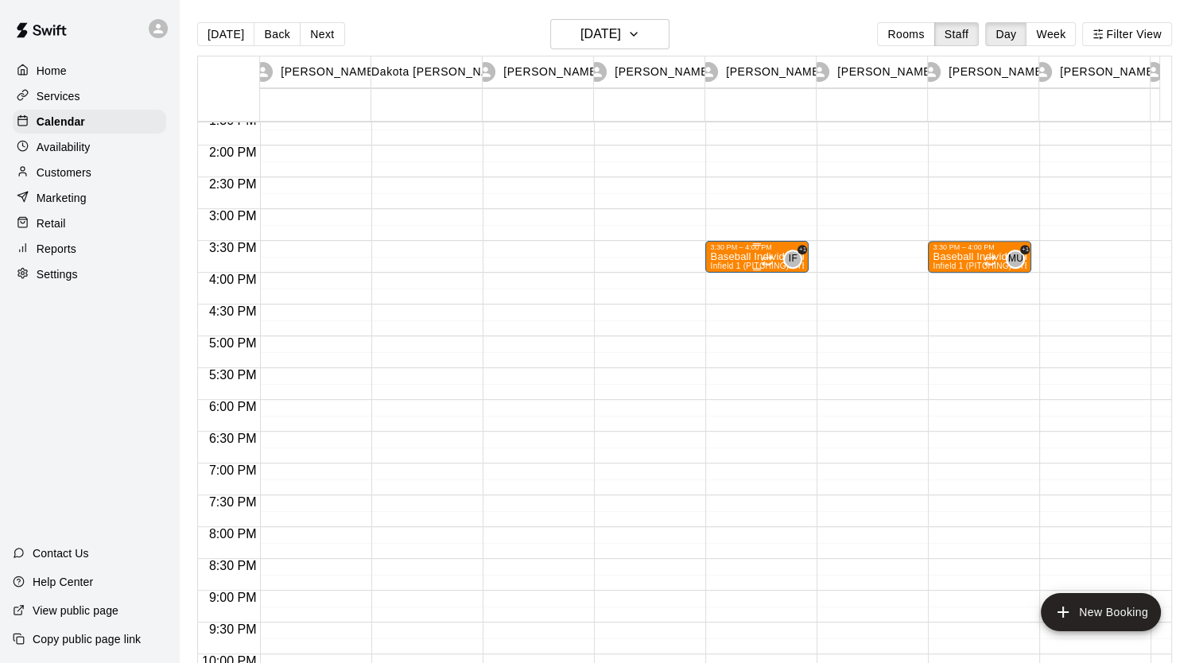
click at [755, 246] on div "3:30 PM – 4:00 PM" at bounding box center [757, 247] width 94 height 8
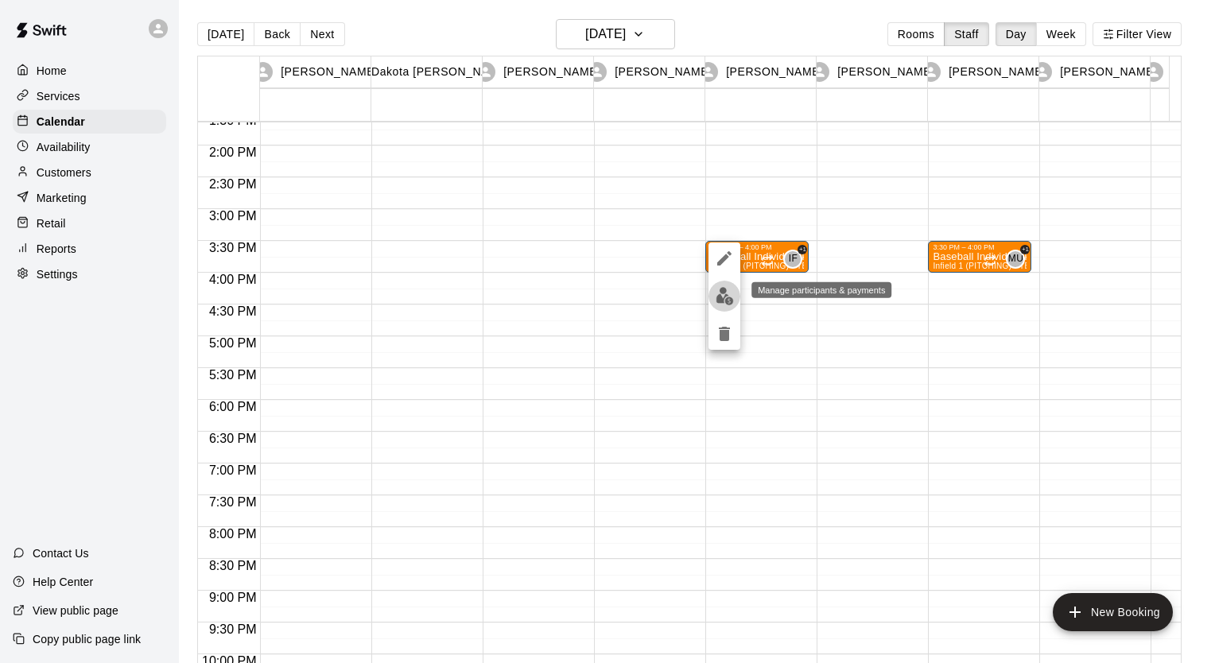
click at [723, 297] on img "edit" at bounding box center [725, 296] width 18 height 18
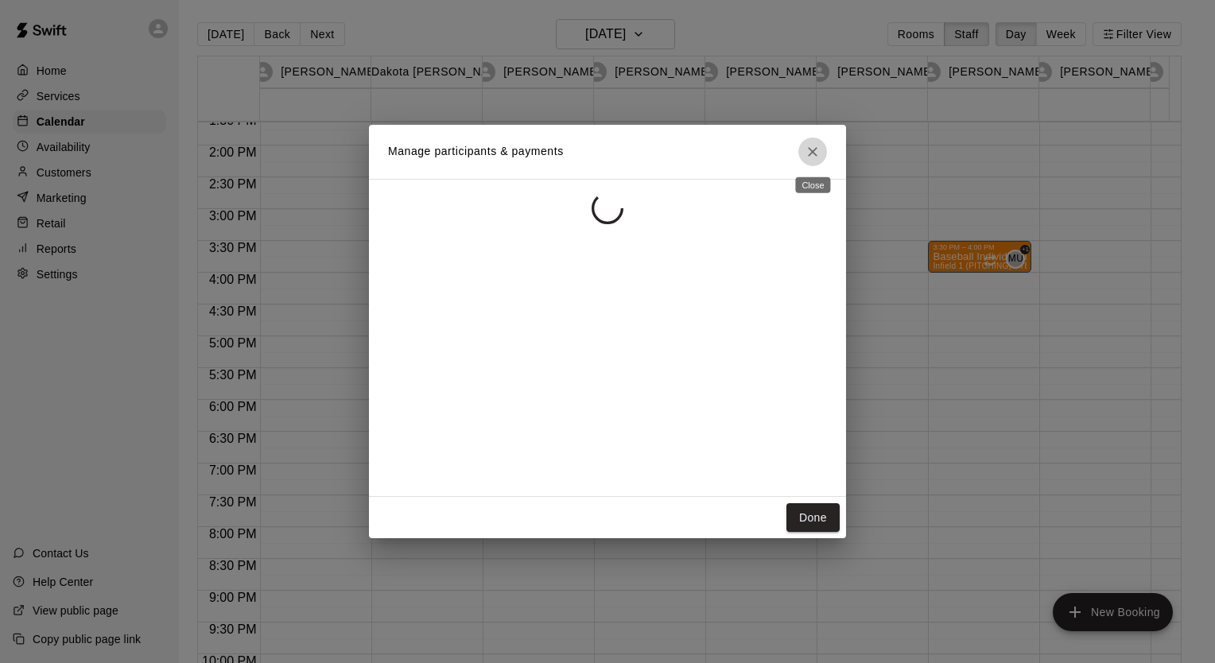
click at [811, 157] on icon "Close" at bounding box center [813, 152] width 16 height 16
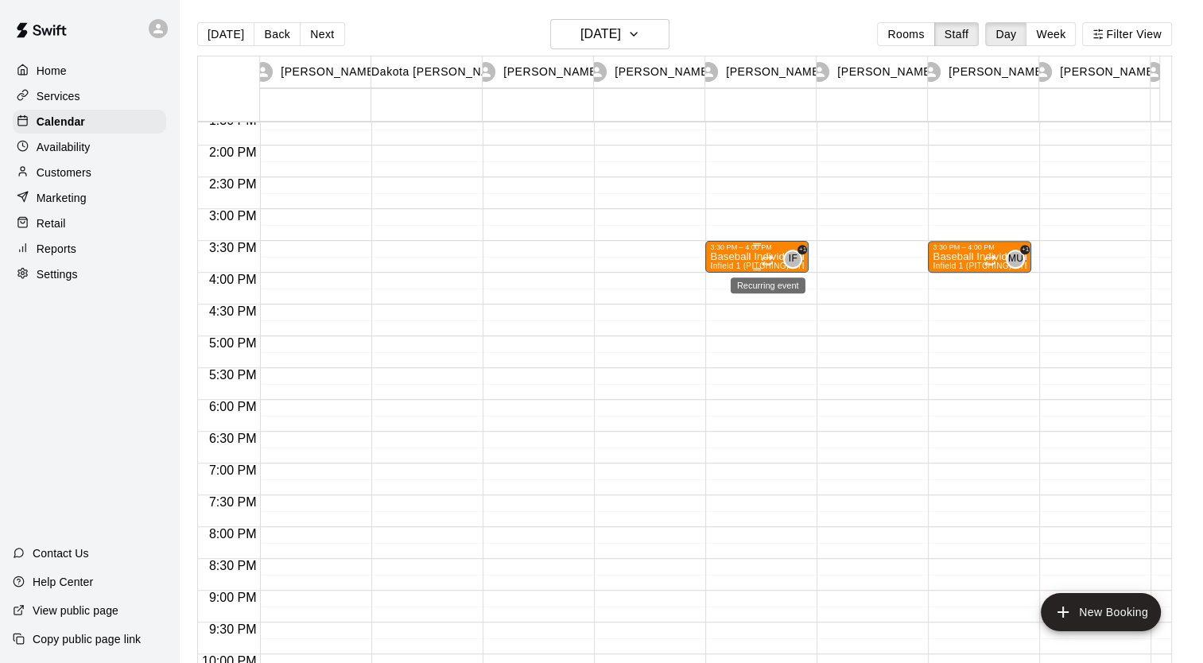
click at [768, 258] on icon "Recurring event" at bounding box center [767, 260] width 13 height 13
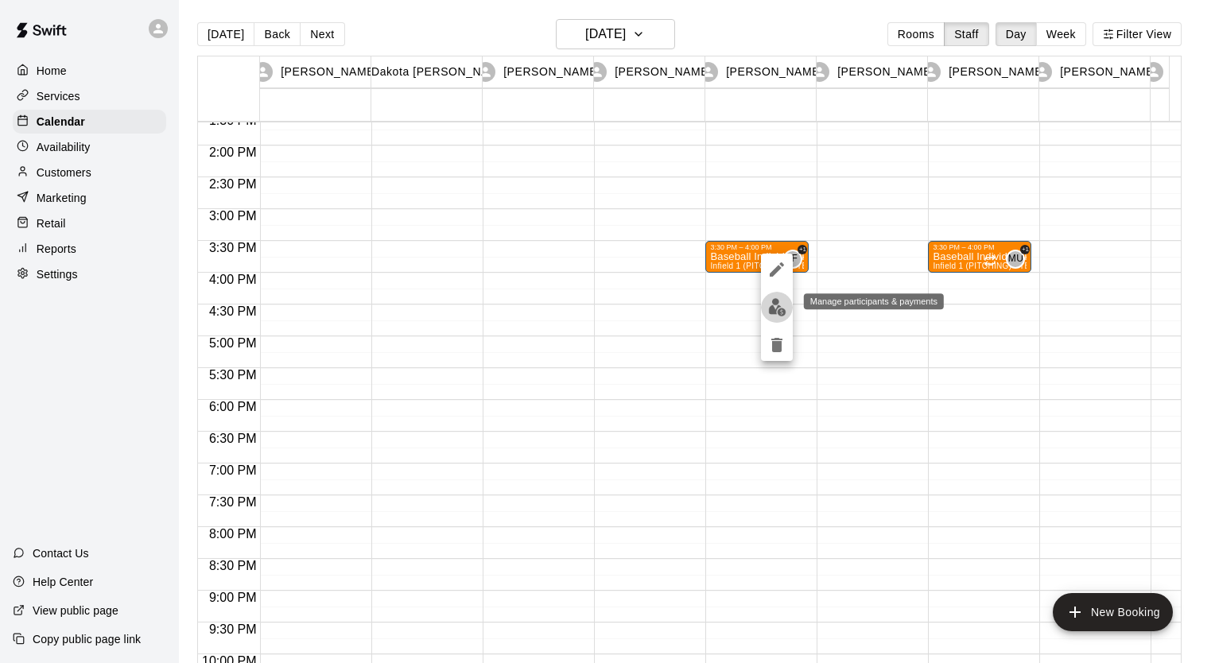
click at [775, 305] on img "edit" at bounding box center [777, 307] width 18 height 18
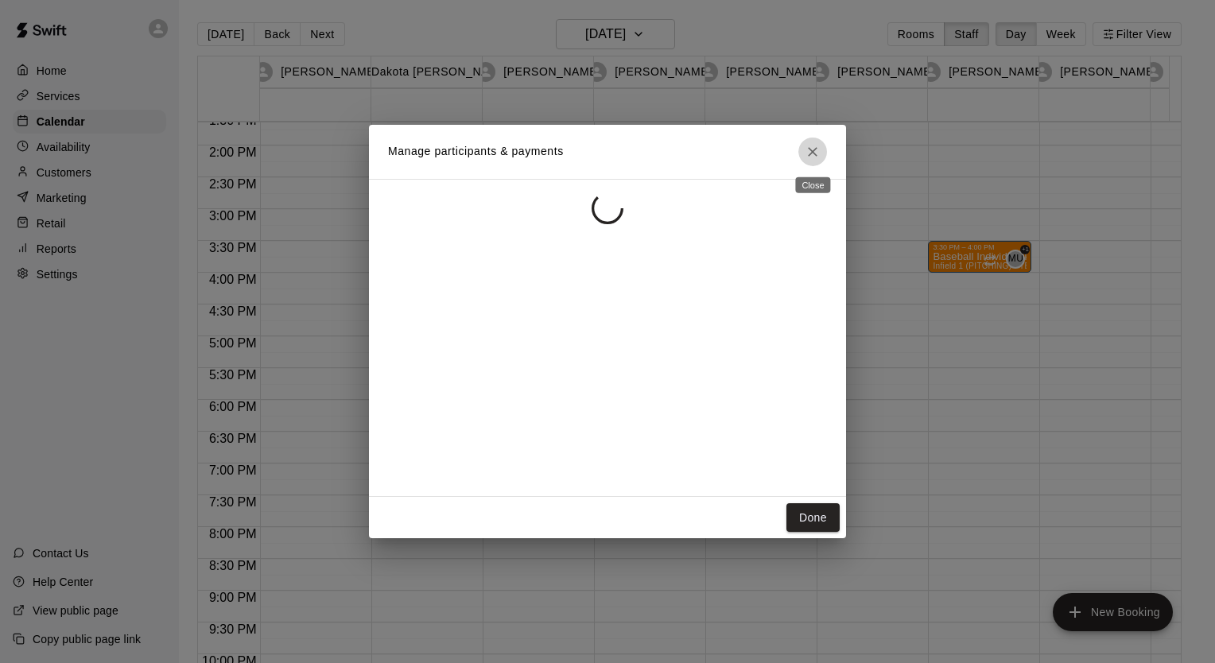
click at [808, 151] on icon "Close" at bounding box center [813, 152] width 16 height 16
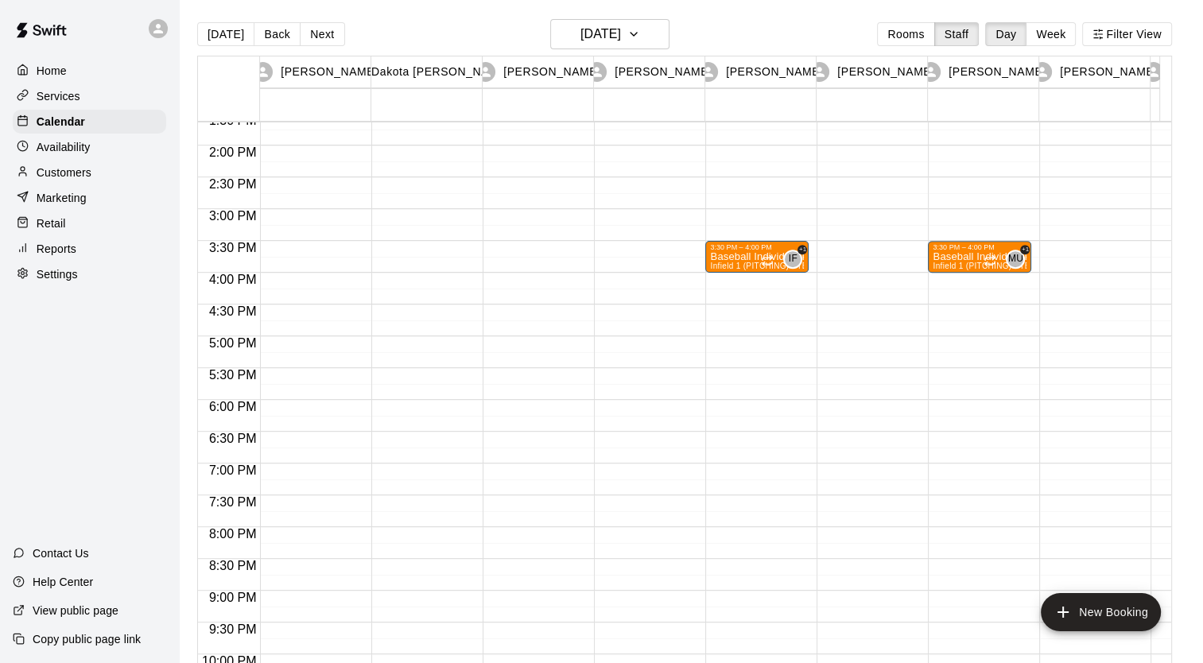
click at [432, 29] on div "[DATE] Back [DATE][DATE] Rooms Staff Day Week Filter View" at bounding box center [684, 37] width 975 height 37
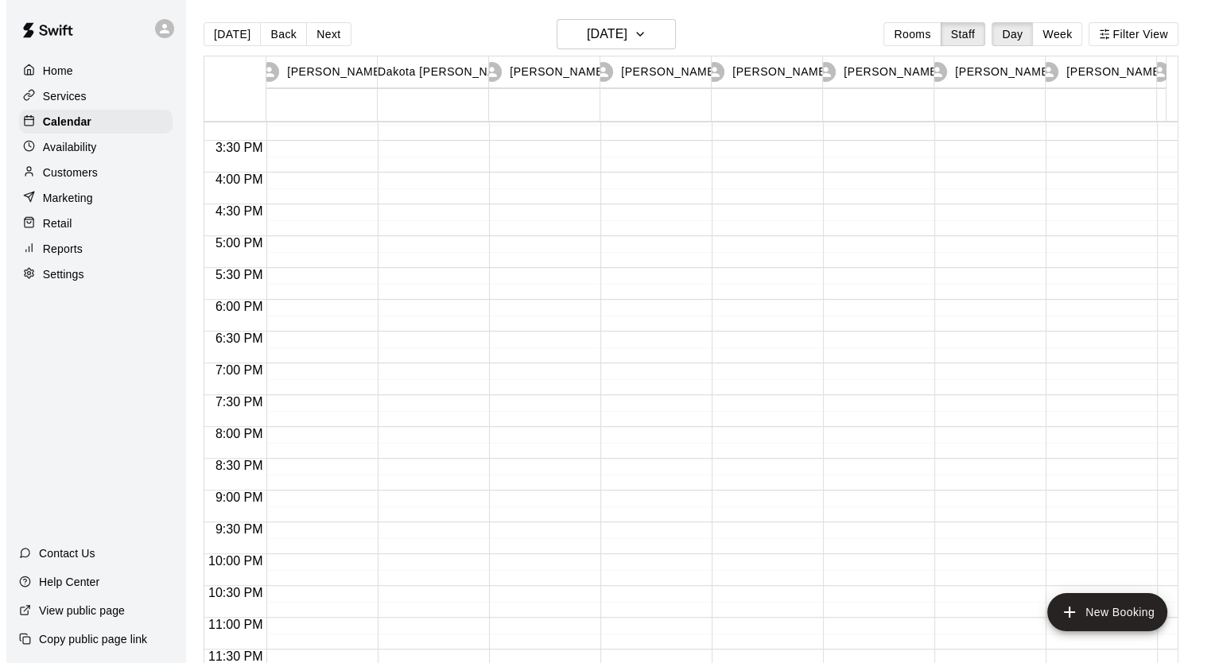
scroll to position [25, 0]
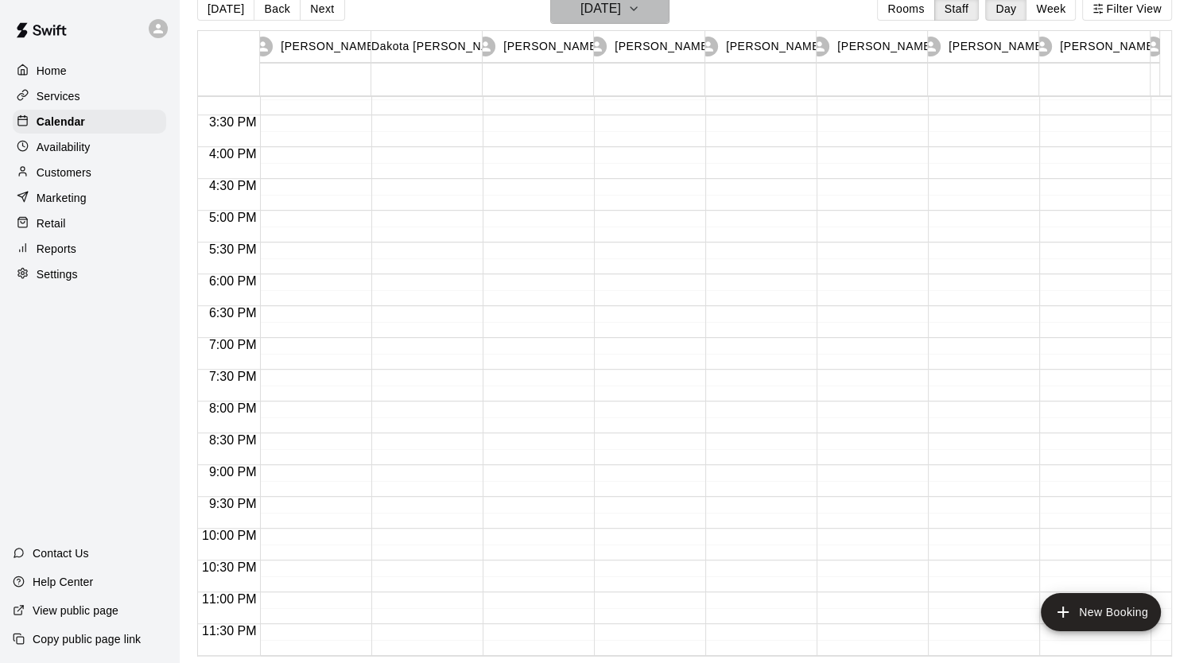
click at [640, 2] on icon "button" at bounding box center [633, 8] width 13 height 19
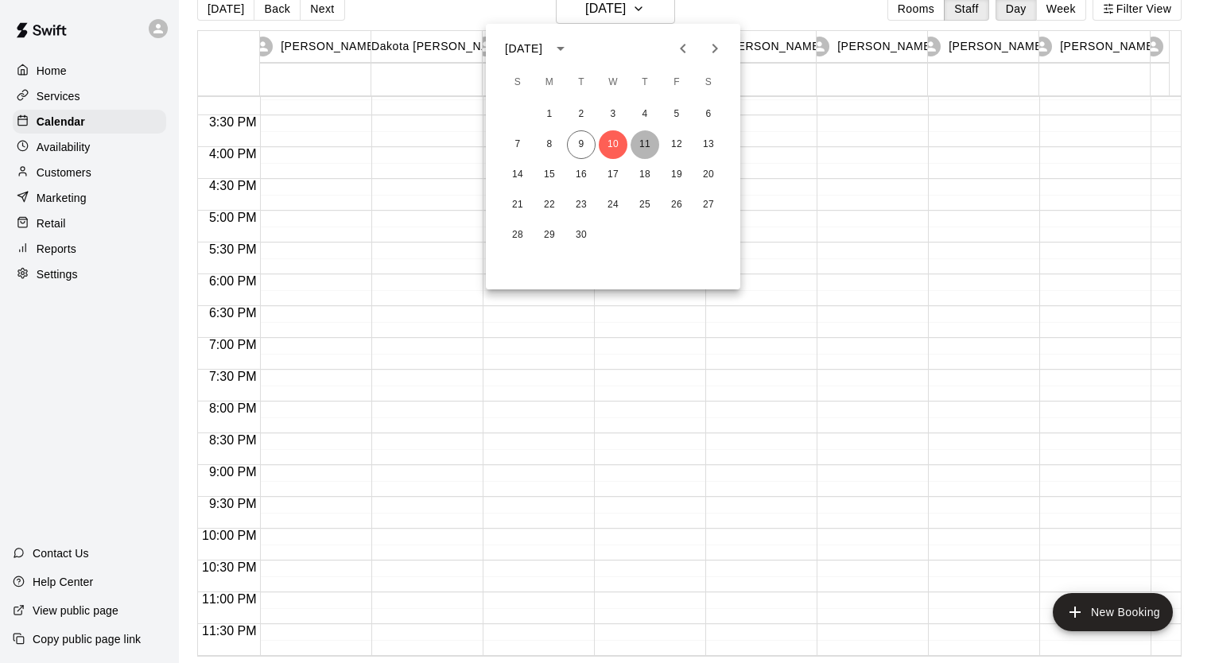
click at [648, 154] on button "11" at bounding box center [644, 144] width 29 height 29
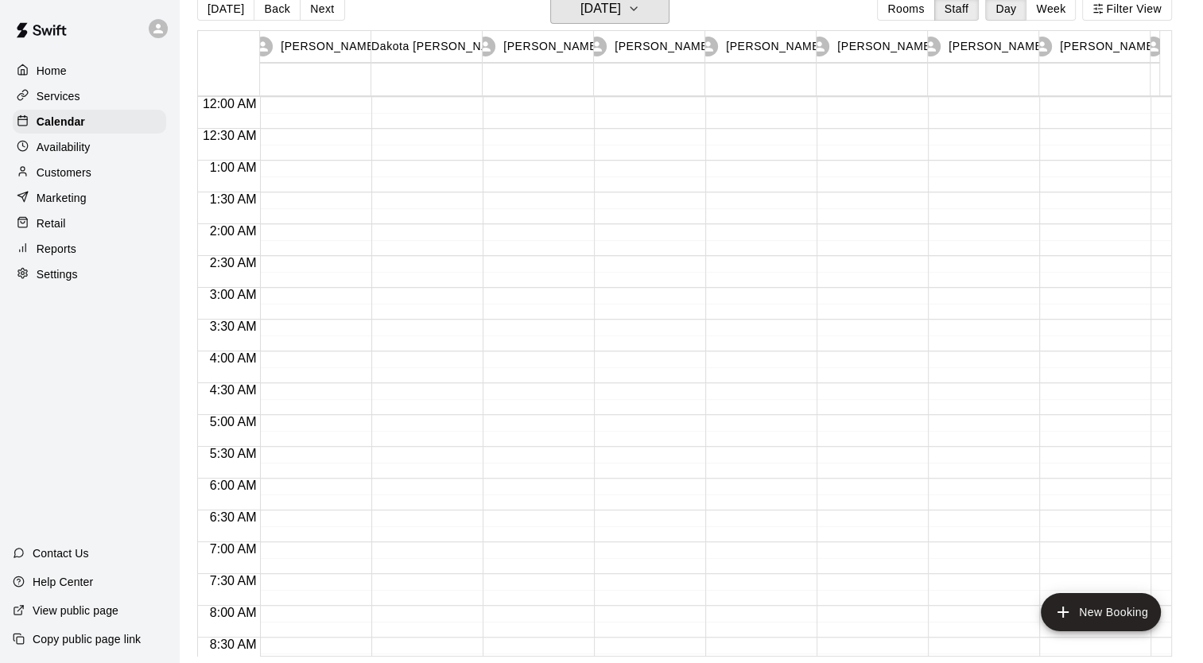
scroll to position [0, 0]
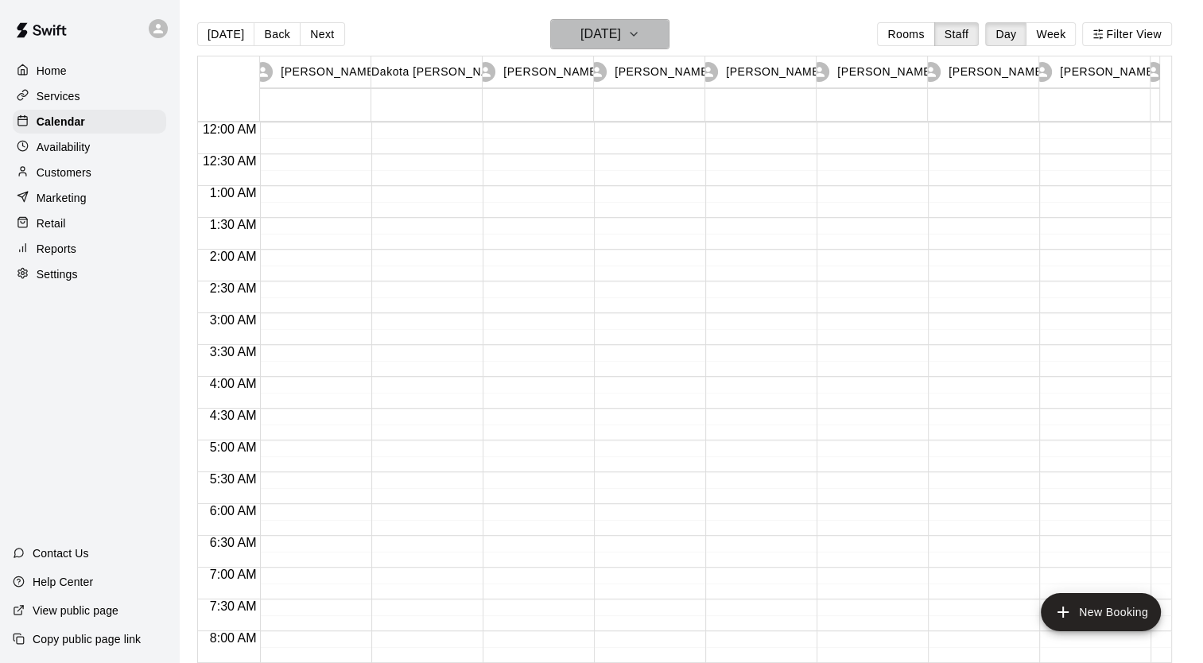
click at [640, 40] on icon "button" at bounding box center [633, 34] width 13 height 19
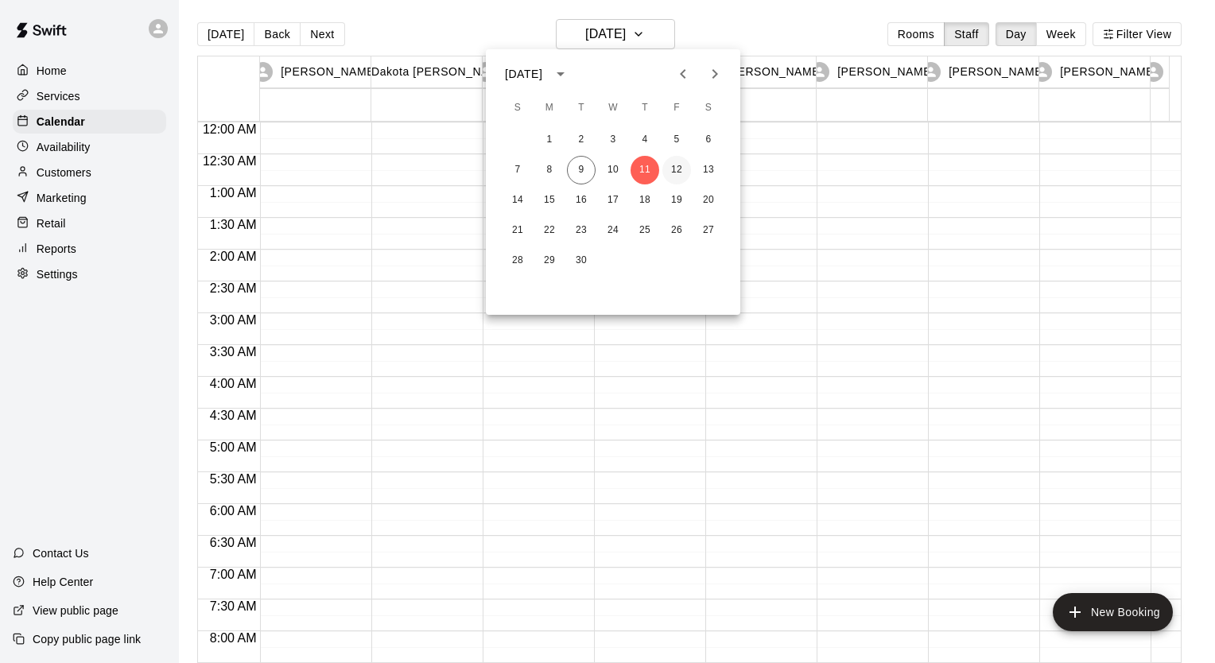
click at [676, 180] on button "12" at bounding box center [676, 170] width 29 height 29
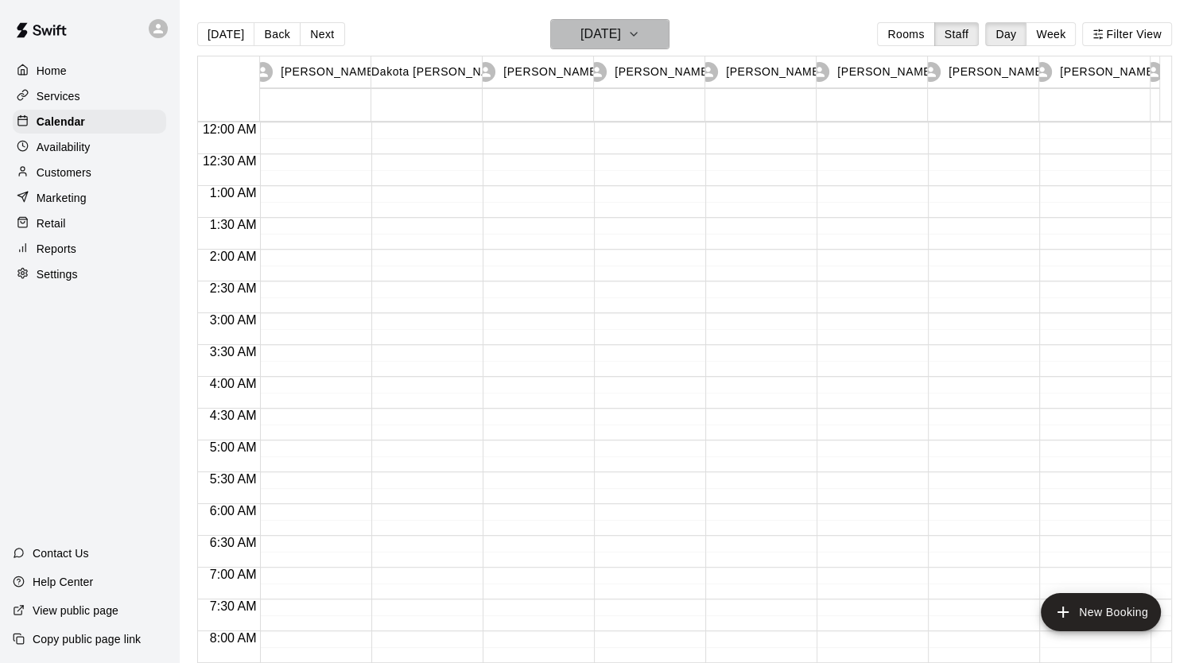
click at [637, 33] on icon "button" at bounding box center [633, 34] width 6 height 3
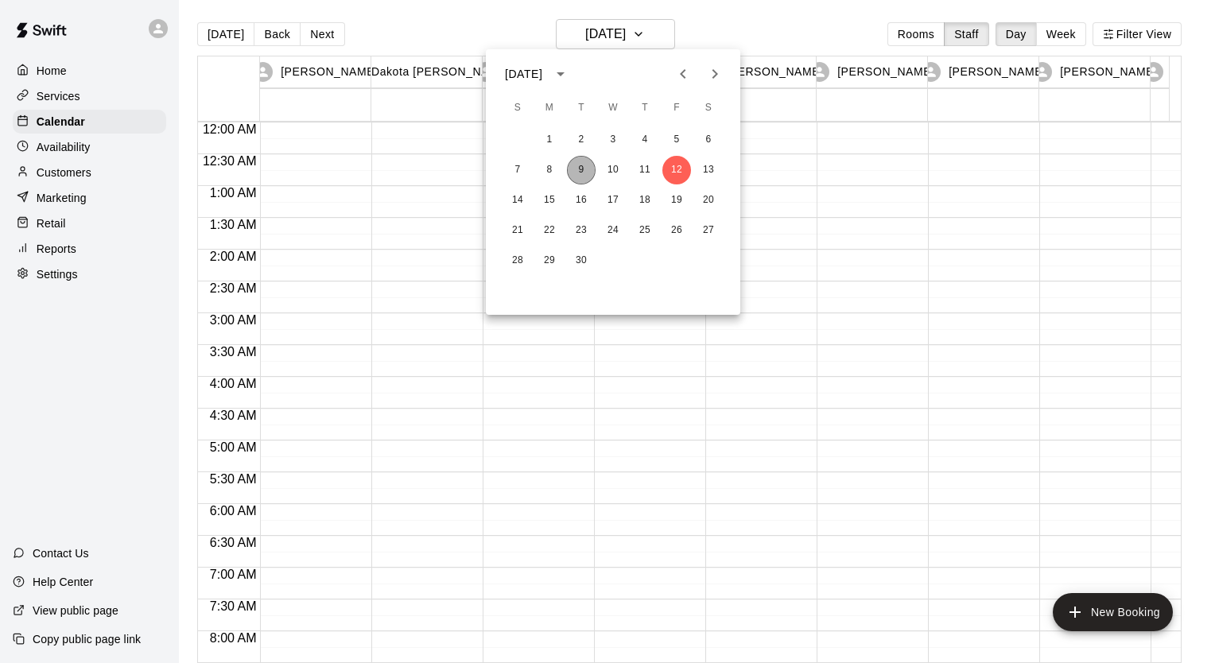
click at [580, 173] on button "9" at bounding box center [581, 170] width 29 height 29
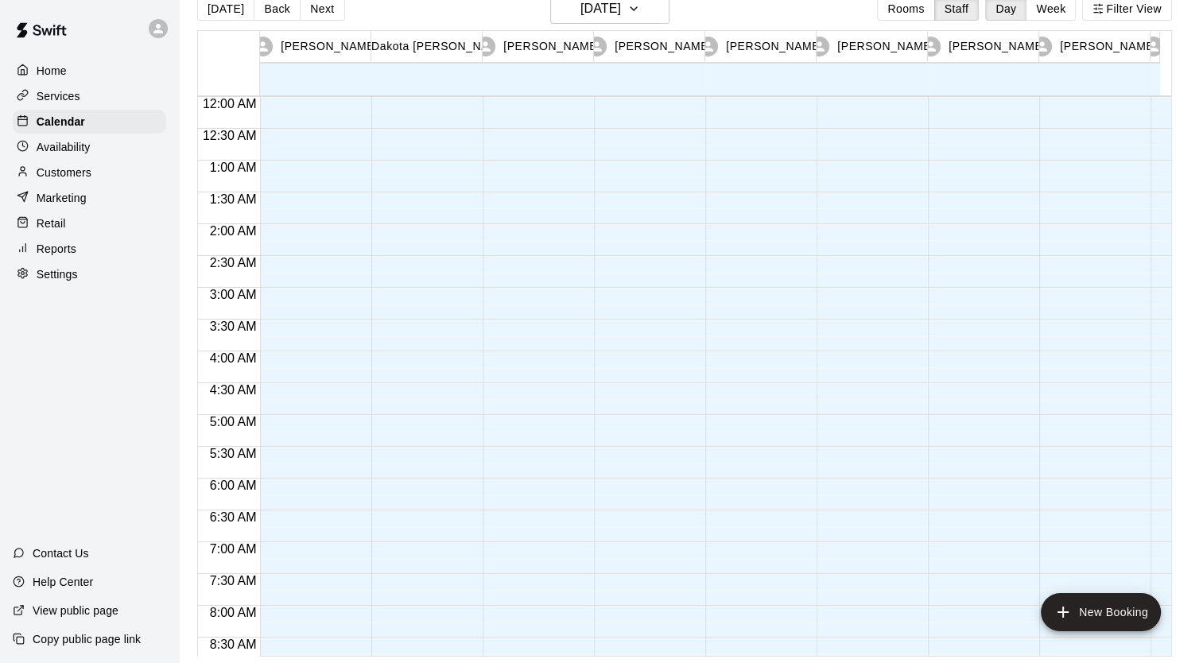
click at [223, 65] on div at bounding box center [229, 63] width 62 height 64
